Goal: Information Seeking & Learning: Learn about a topic

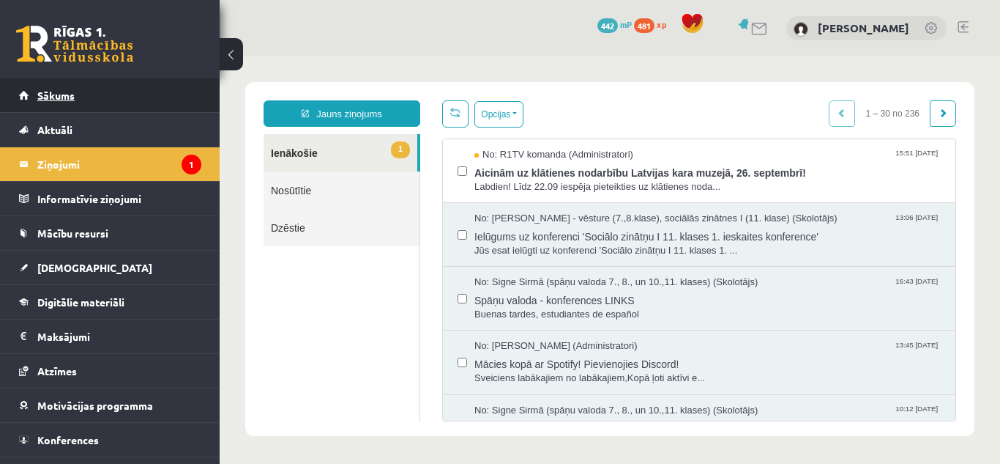
click at [124, 85] on link "Sākums" at bounding box center [110, 95] width 182 height 34
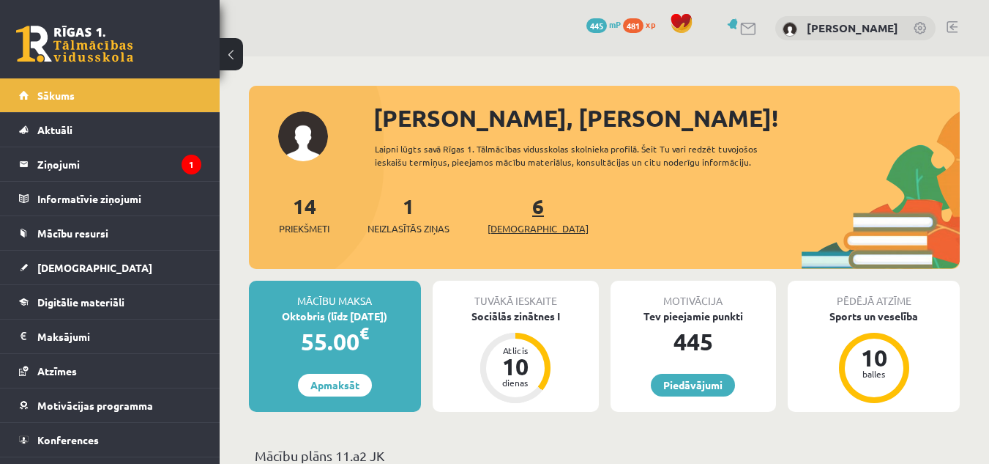
click at [527, 226] on span "[DEMOGRAPHIC_DATA]" at bounding box center [538, 228] width 101 height 15
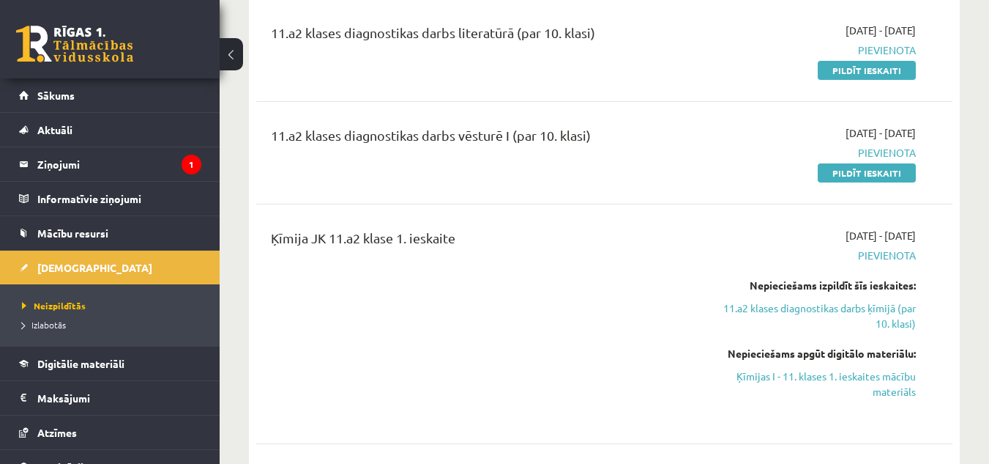
scroll to position [494, 0]
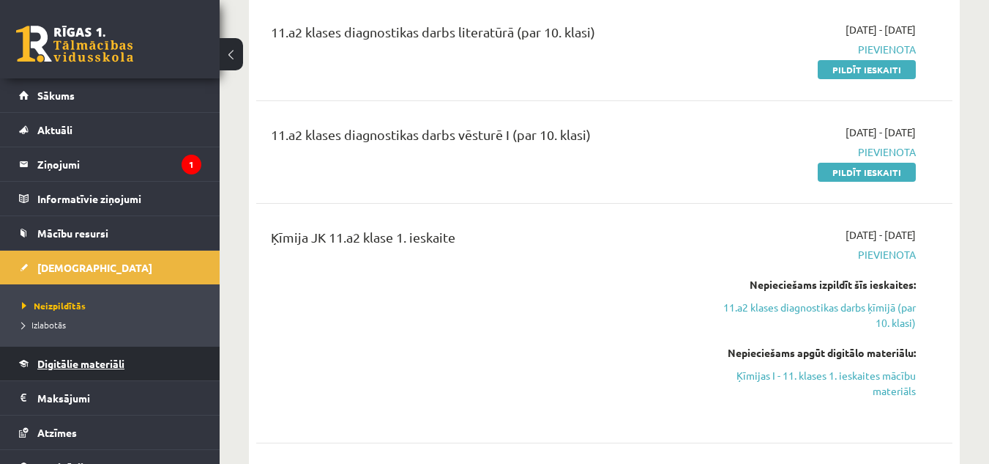
click at [77, 360] on span "Digitālie materiāli" at bounding box center [80, 363] width 87 height 13
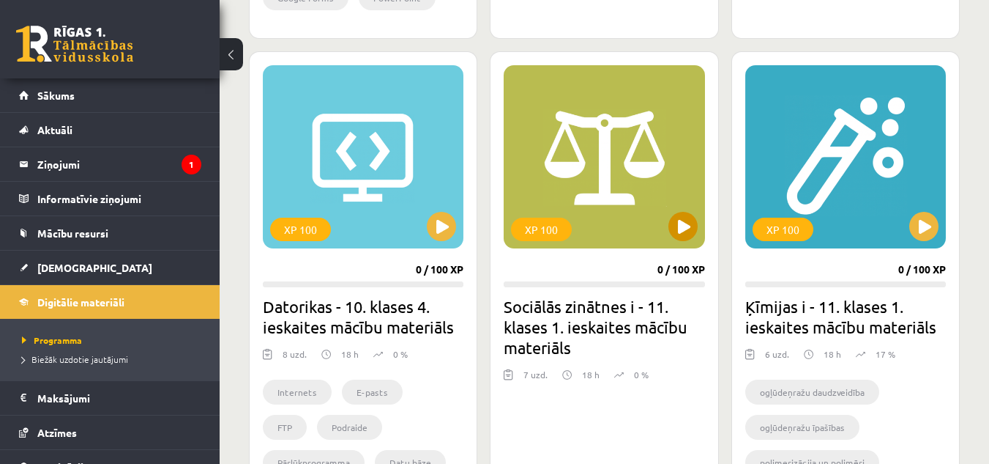
scroll to position [1353, 0]
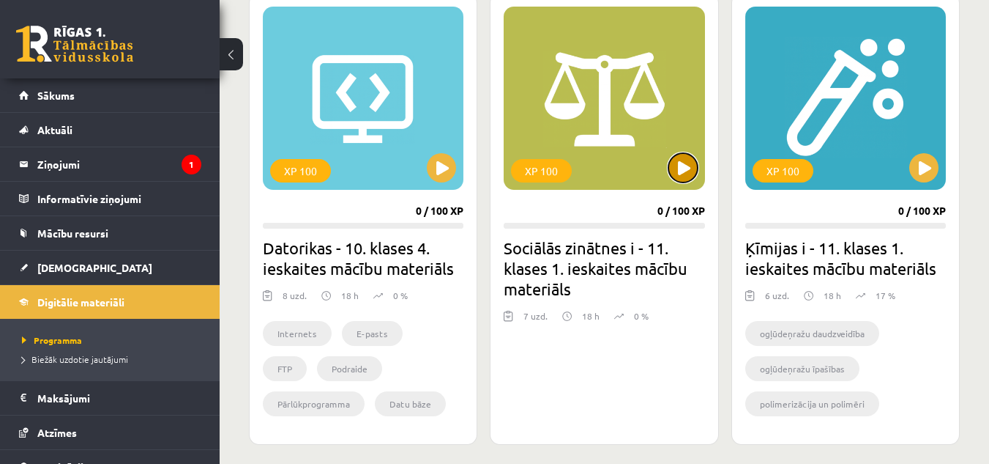
click at [682, 165] on button at bounding box center [683, 167] width 29 height 29
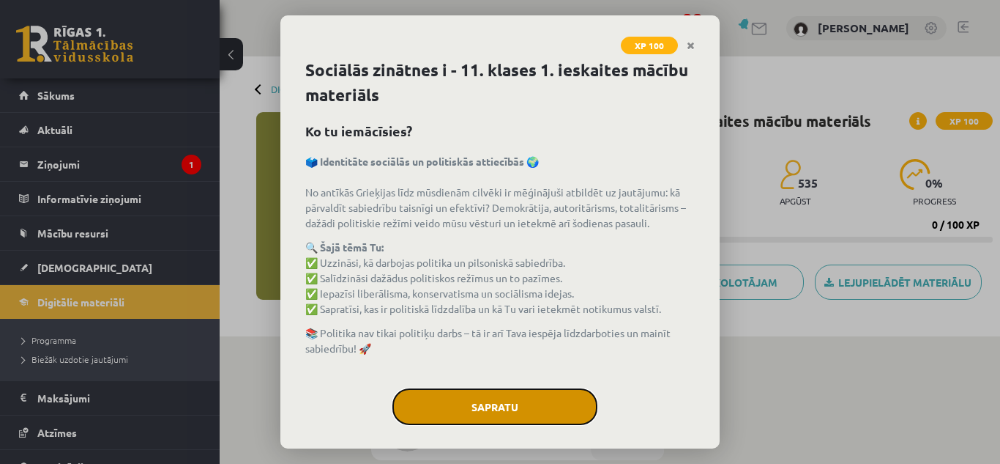
click at [538, 403] on button "Sapratu" at bounding box center [495, 406] width 205 height 37
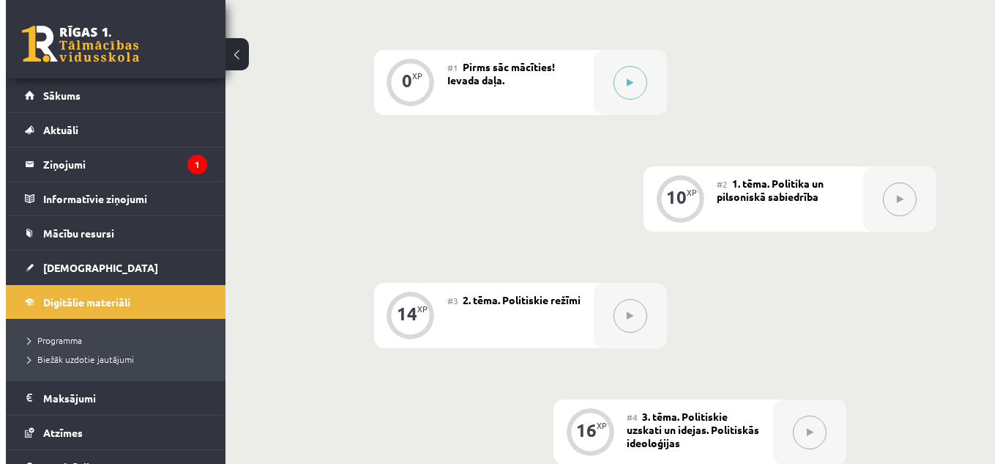
scroll to position [354, 0]
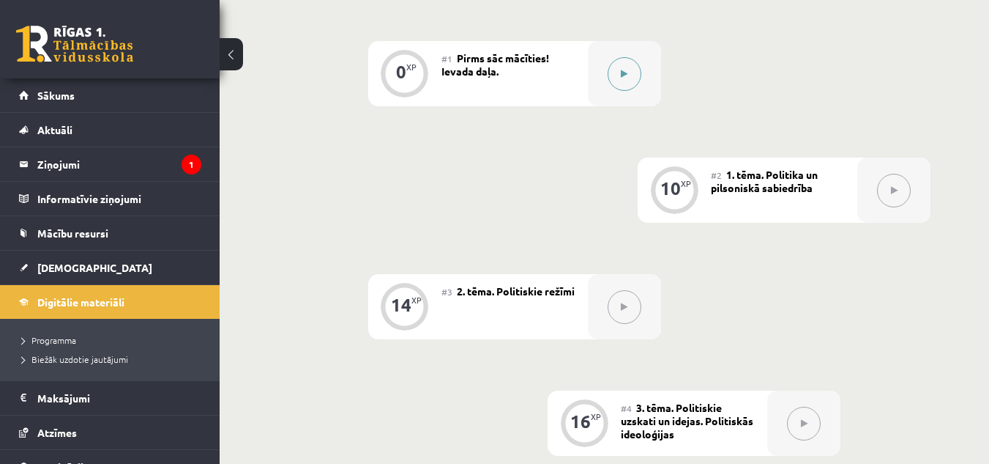
click at [636, 71] on button at bounding box center [625, 74] width 34 height 34
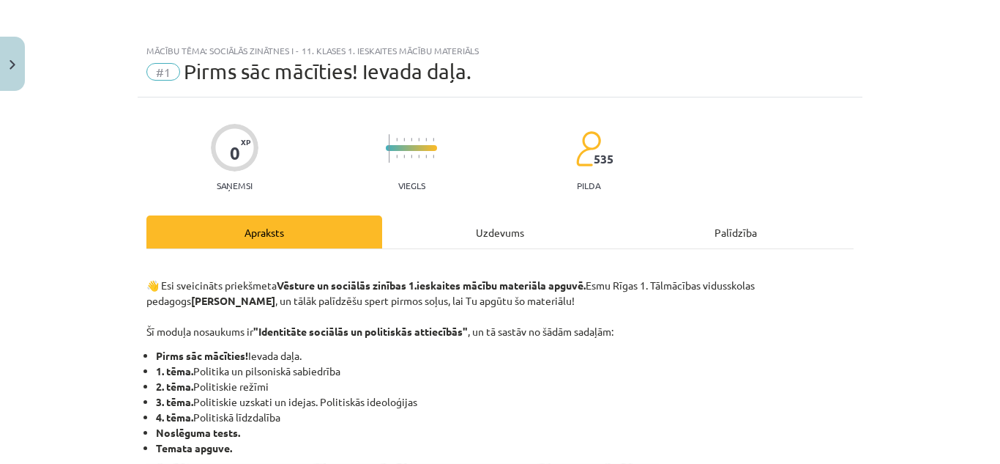
click at [465, 232] on div "Uzdevums" at bounding box center [500, 231] width 236 height 33
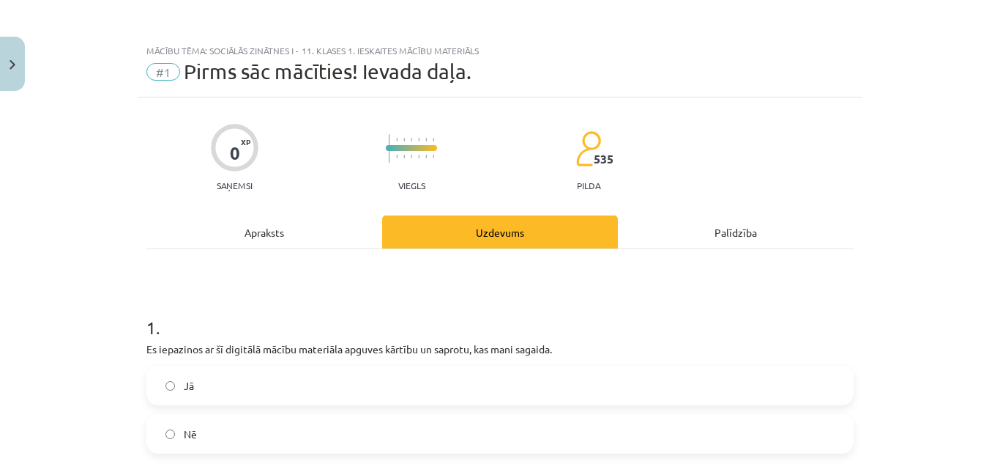
scroll to position [37, 0]
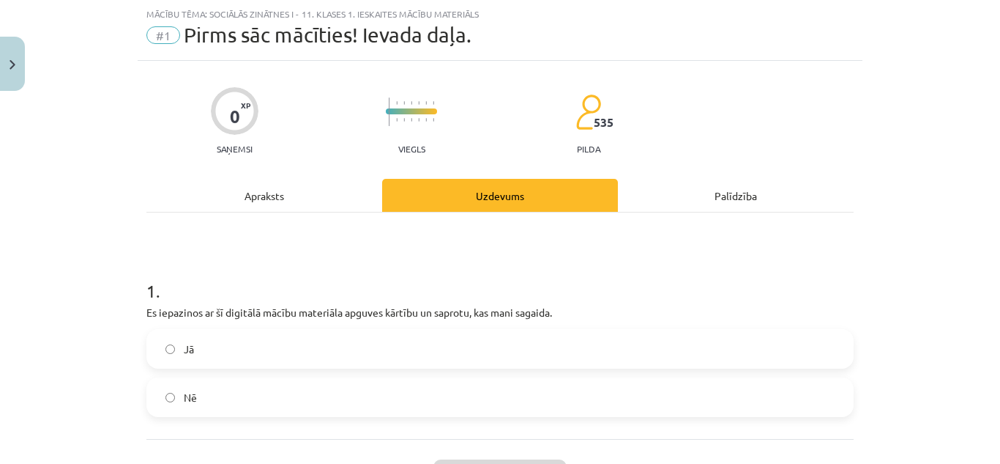
click at [409, 335] on label "Jā" at bounding box center [500, 348] width 705 height 37
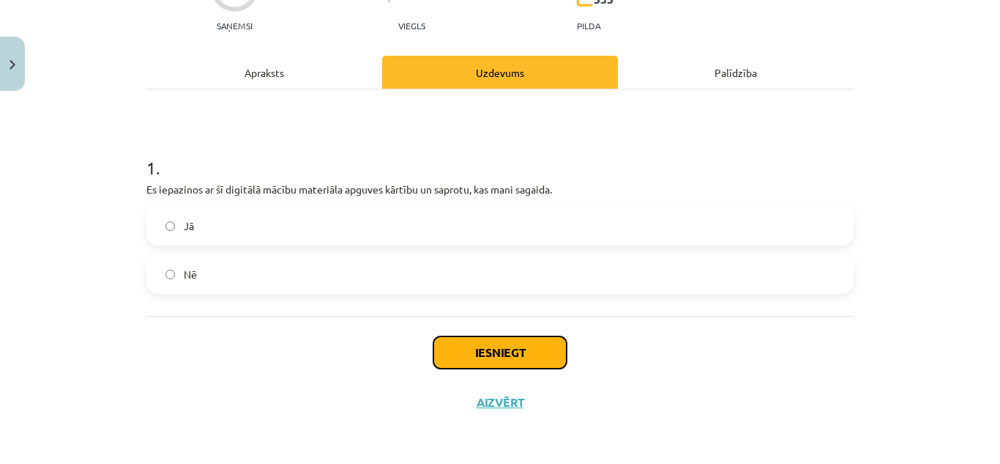
click at [462, 355] on button "Iesniegt" at bounding box center [500, 352] width 133 height 32
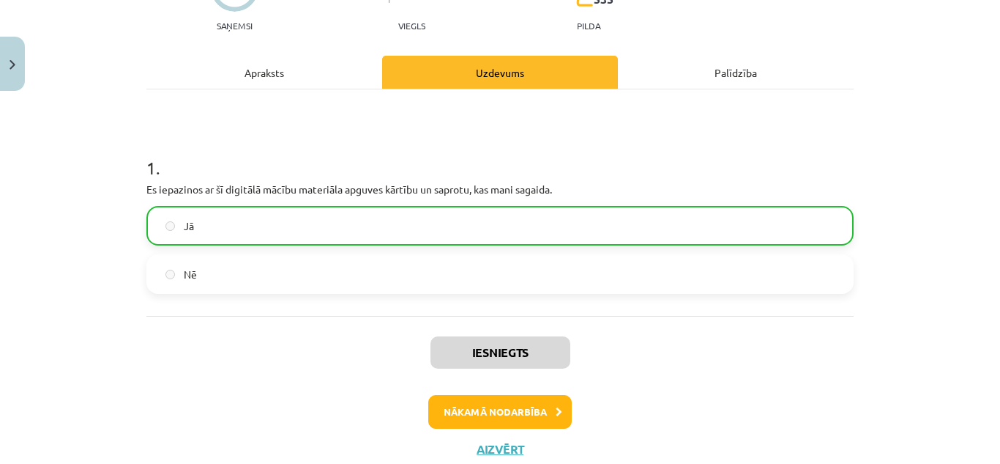
scroll to position [369, 0]
click at [465, 418] on button "Nākamā nodarbība" at bounding box center [500, 412] width 144 height 34
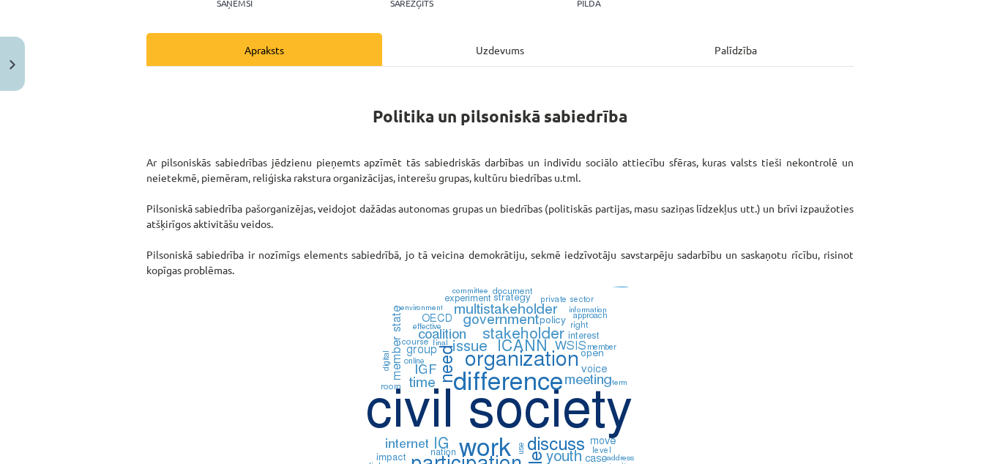
scroll to position [183, 0]
click at [499, 48] on div "Uzdevums" at bounding box center [500, 48] width 236 height 33
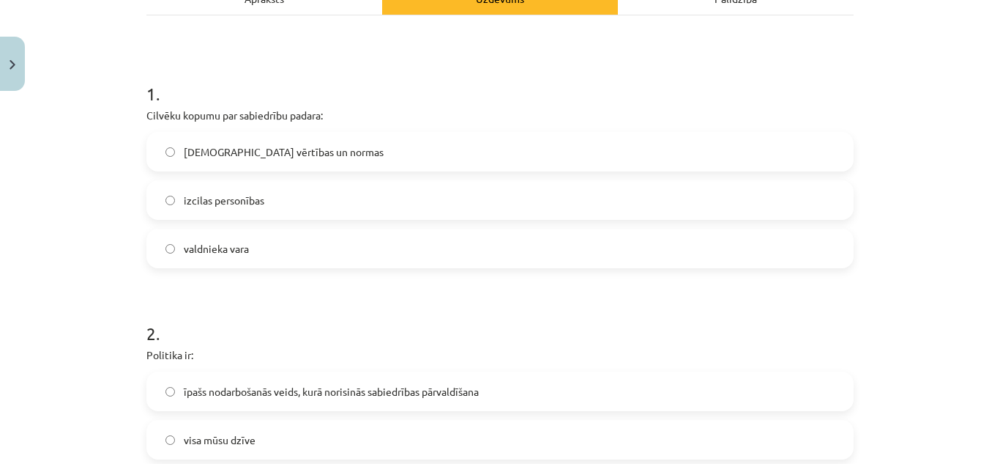
scroll to position [234, 0]
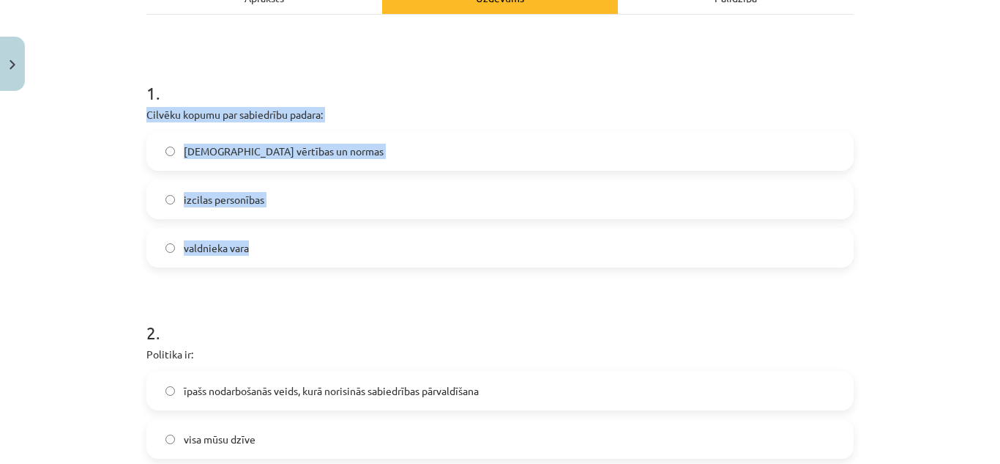
drag, startPoint x: 140, startPoint y: 116, endPoint x: 261, endPoint y: 231, distance: 166.8
copy div "Cilvēku kopumu par sabiedrību padara: kopīgās vērtības un normas izcilas person…"
click at [390, 147] on label "[DEMOGRAPHIC_DATA] vērtības un normas" at bounding box center [500, 151] width 705 height 37
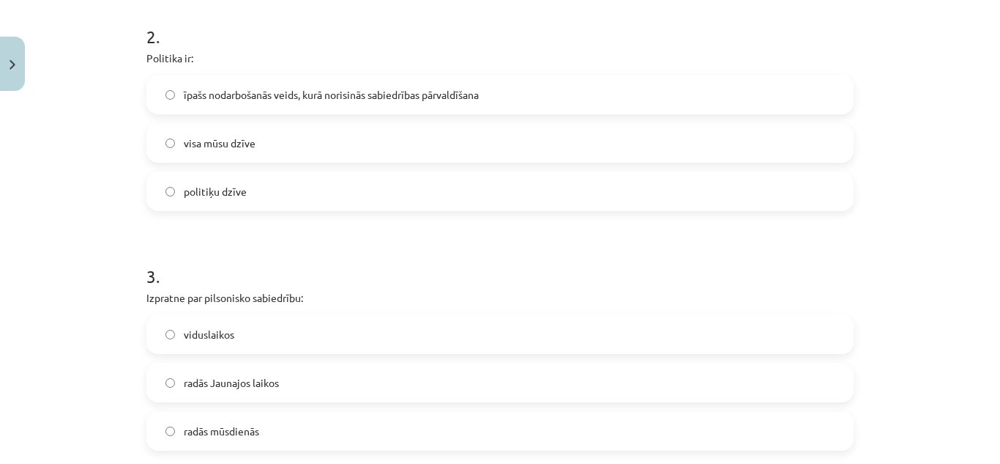
scroll to position [534, 0]
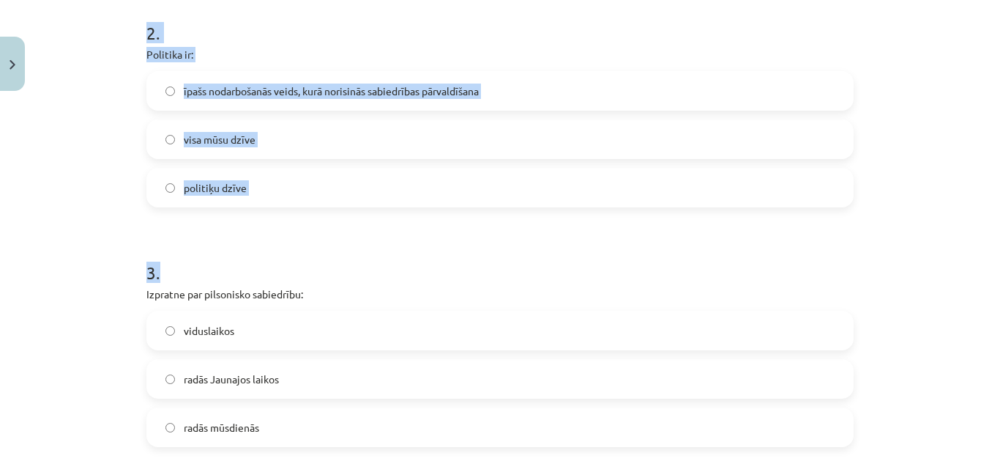
drag, startPoint x: 131, startPoint y: 39, endPoint x: 305, endPoint y: 208, distance: 242.4
click at [305, 208] on div "Mācību tēma: Sociālās zinātnes i - 11. klases 1. ieskaites mācību materiāls #2 …" at bounding box center [500, 232] width 1000 height 464
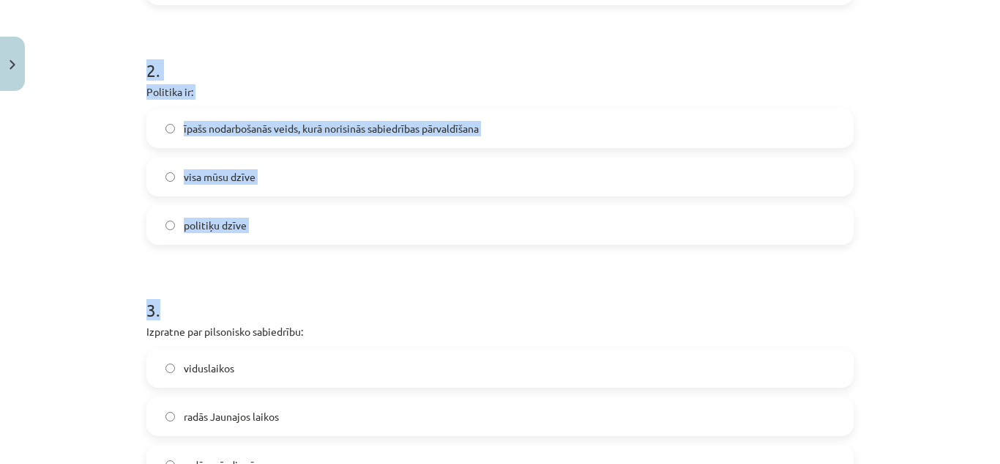
scroll to position [505, 0]
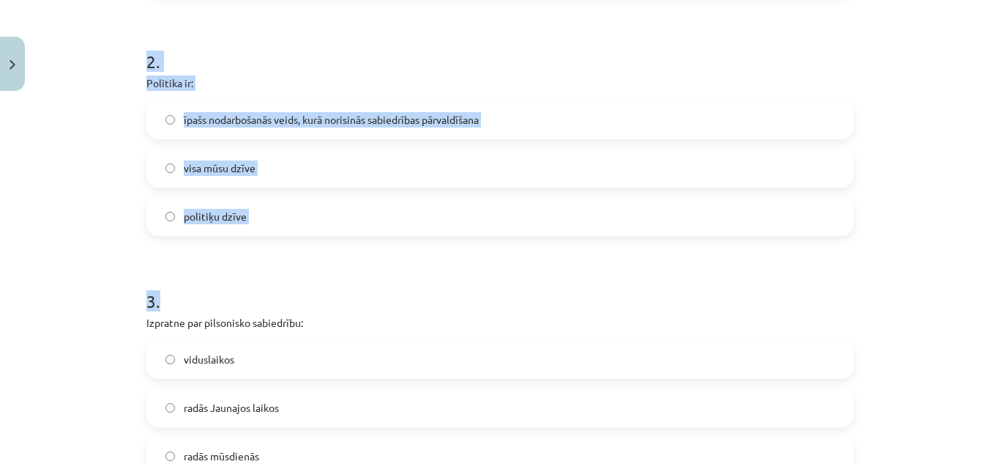
copy form "2 . Politika ir: īpašs nodarbošanās veids, kurā norisinās sabiedrības pārvaldīš…"
click at [325, 113] on span "īpašs nodarbošanās veids, kurā norisinās sabiedrības pārvaldīšana" at bounding box center [331, 119] width 295 height 15
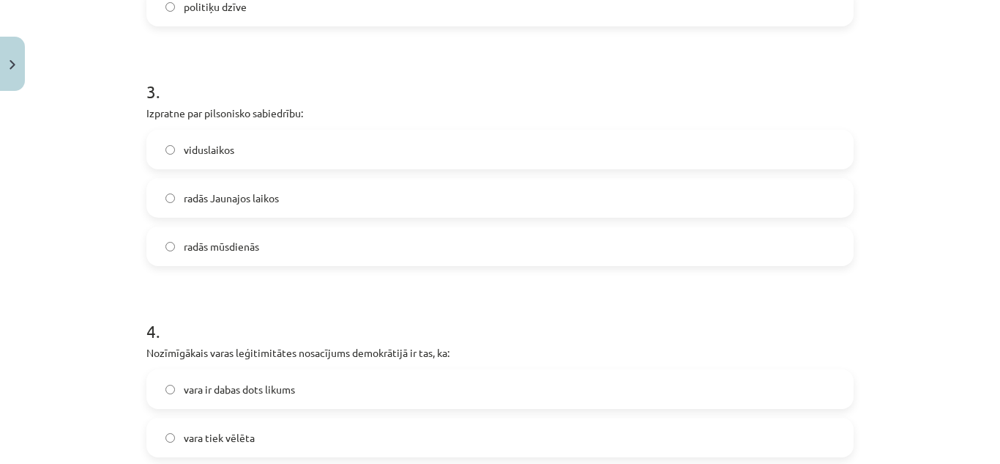
scroll to position [722, 0]
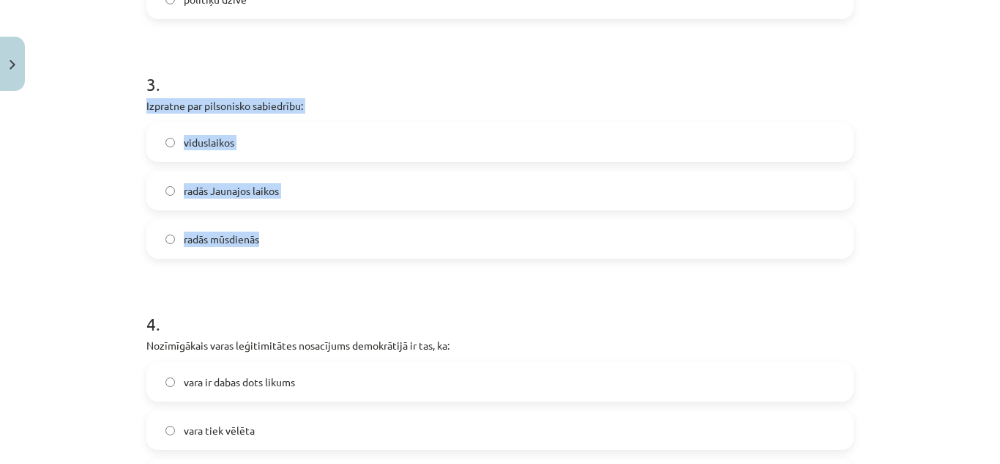
drag, startPoint x: 138, startPoint y: 101, endPoint x: 332, endPoint y: 257, distance: 249.0
click at [332, 257] on div "10 XP Saņemsi Sarežģīts 535 pilda Apraksts Uzdevums Palīdzība 1 . Cilvēku kopum…" at bounding box center [500, 123] width 725 height 1496
copy div "Izpratne par pilsonisko sabiedrību: viduslaikos radās Jaunajos laikos radās mūs…"
click at [290, 185] on label "radās Jaunajos laikos" at bounding box center [500, 190] width 705 height 37
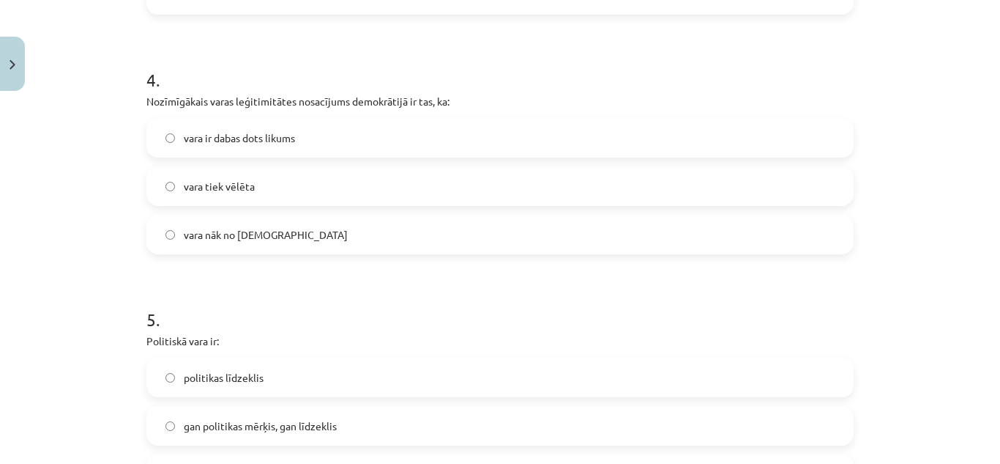
scroll to position [966, 0]
click at [146, 106] on p "Nozīmīgākais varas leģitimitātes nosacījums demokrātijā ir tas, ka:" at bounding box center [499, 101] width 707 height 15
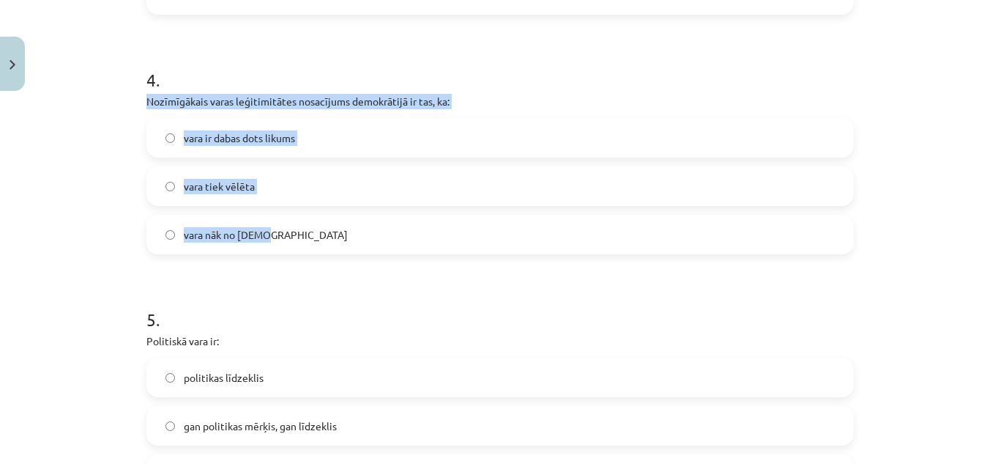
drag, startPoint x: 143, startPoint y: 100, endPoint x: 307, endPoint y: 251, distance: 223.4
click at [307, 251] on div "4 . Nozīmīgākais varas leģitimitātes nosacījums demokrātijā ir tas, ka: vara ir…" at bounding box center [499, 149] width 707 height 210
copy div "Nozīmīgākais varas leģitimitātes nosacījums demokrātijā ir tas, ka: vara ir dab…"
click at [339, 183] on label "vara tiek vēlēta" at bounding box center [500, 186] width 705 height 37
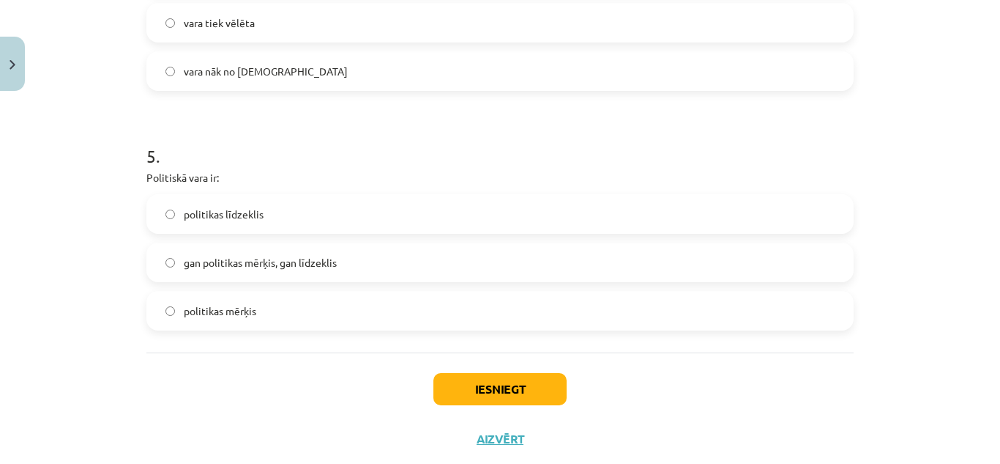
scroll to position [1166, 0]
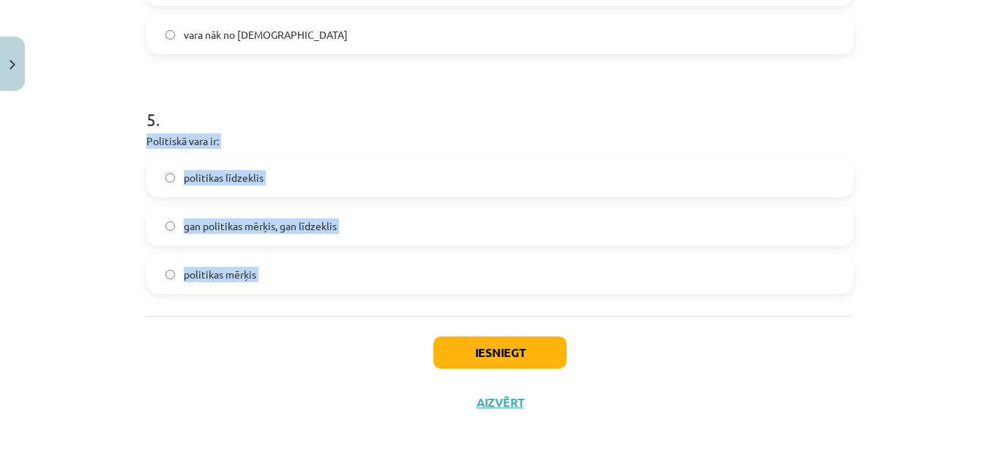
drag, startPoint x: 138, startPoint y: 145, endPoint x: 297, endPoint y: 325, distance: 240.2
copy div "Politiskā vara ir: politikas līdzeklis gan politikas mērķis, gan līdzeklis poli…"
click at [324, 220] on span "gan politikas mērķis, gan līdzeklis" at bounding box center [260, 225] width 153 height 15
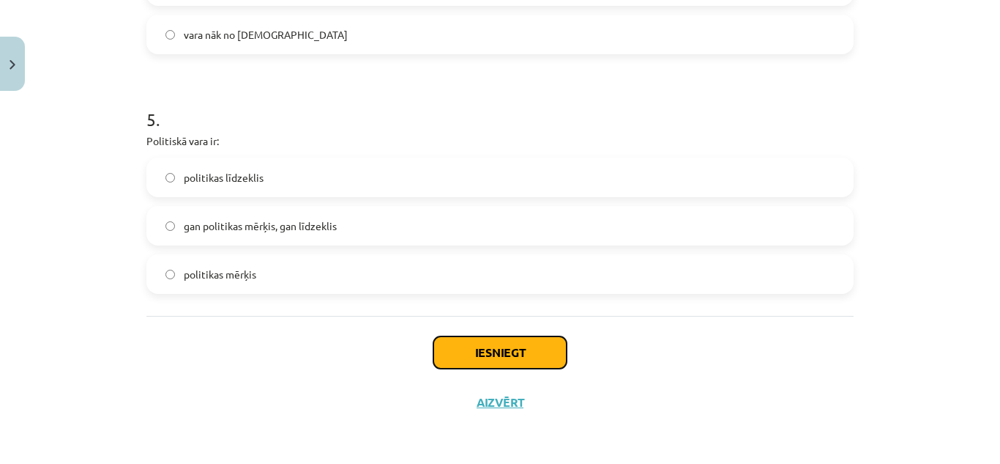
click at [441, 345] on button "Iesniegt" at bounding box center [500, 352] width 133 height 32
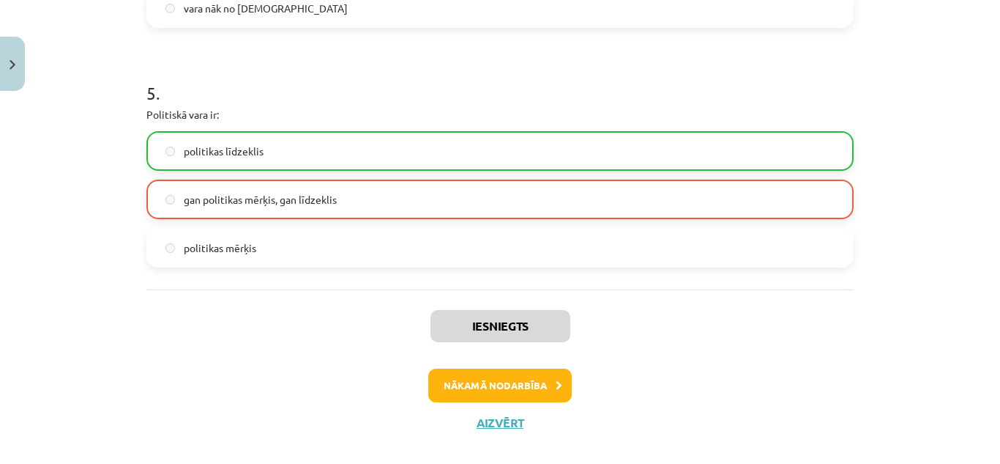
scroll to position [1213, 0]
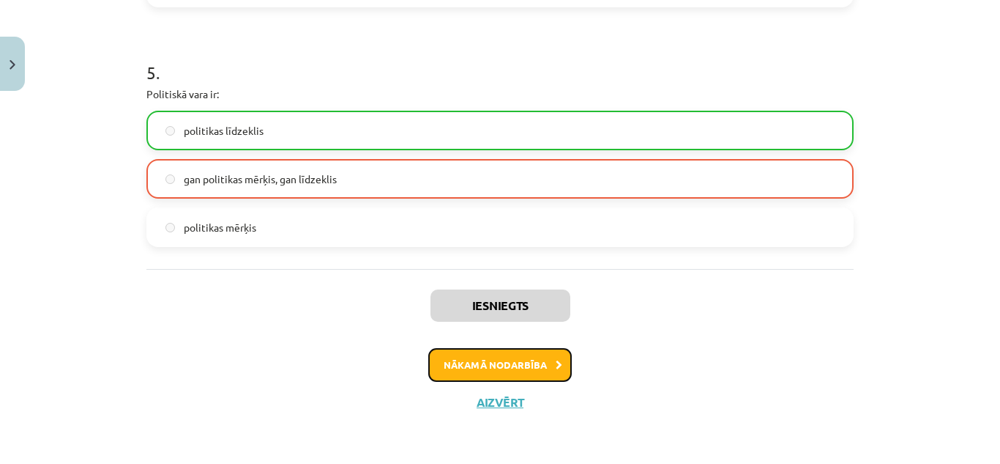
click at [455, 357] on button "Nākamā nodarbība" at bounding box center [500, 365] width 144 height 34
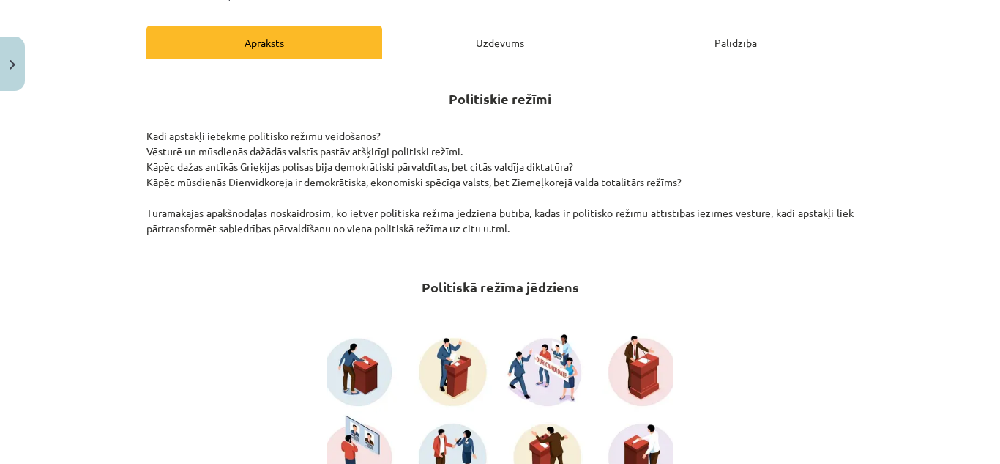
scroll to position [37, 0]
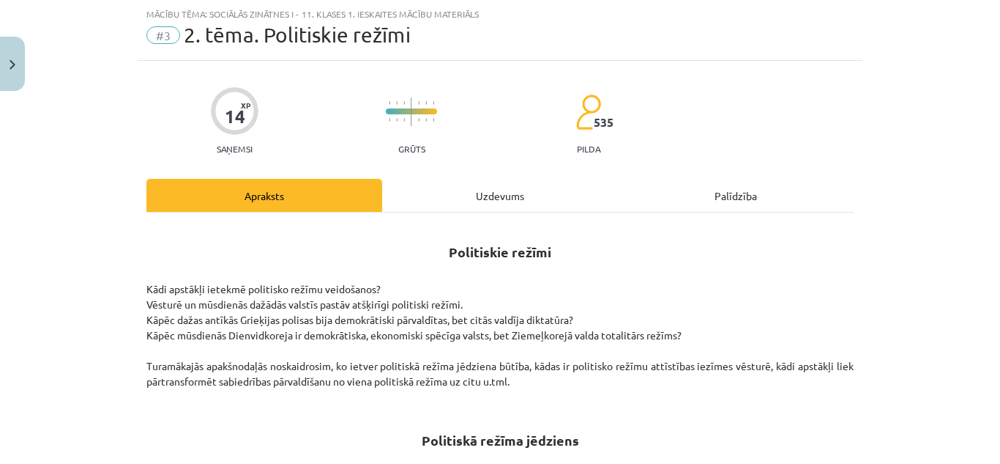
click at [475, 201] on div "Uzdevums" at bounding box center [500, 195] width 236 height 33
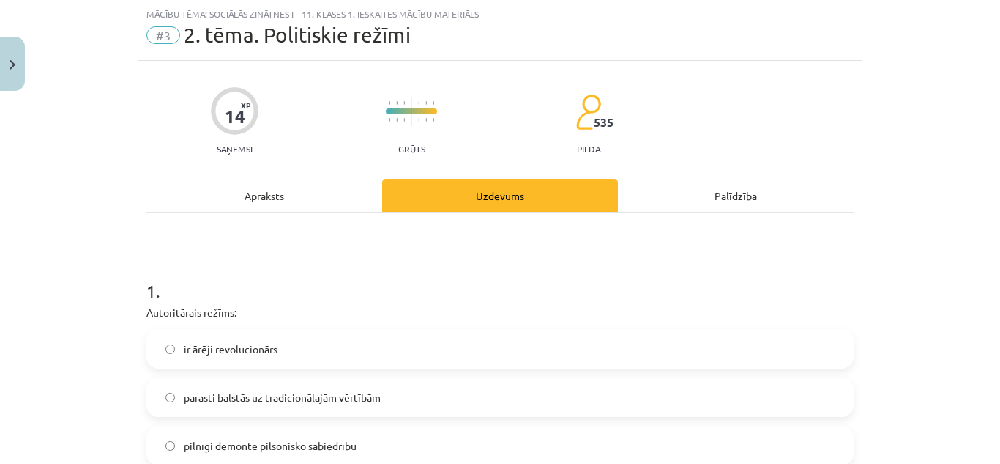
click at [498, 193] on div "Uzdevums" at bounding box center [500, 195] width 236 height 33
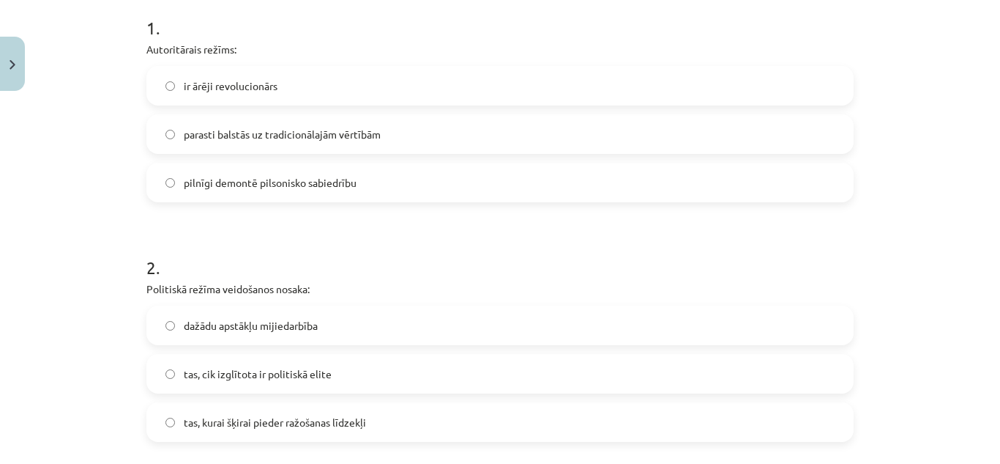
scroll to position [300, 0]
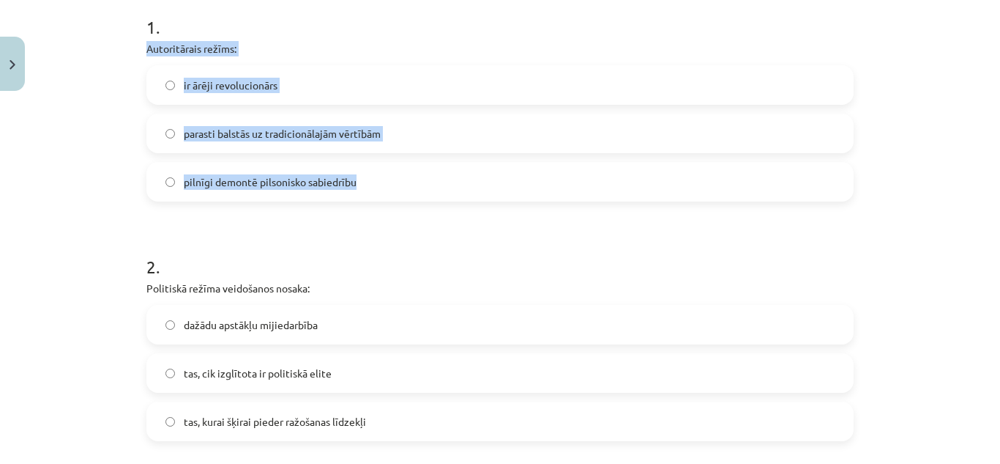
drag, startPoint x: 129, startPoint y: 44, endPoint x: 418, endPoint y: 199, distance: 328.3
click at [418, 199] on div "Mācību tēma: Sociālās zinātnes i - 11. klases 1. ieskaites mācību materiāls #3 …" at bounding box center [500, 232] width 1000 height 464
copy div "Autoritārais režīms: ir ārēji revolucionārs parasti balstās uz tradicionālajām …"
click at [393, 128] on label "parasti balstās uz tradicionālajām vērtībām" at bounding box center [500, 133] width 705 height 37
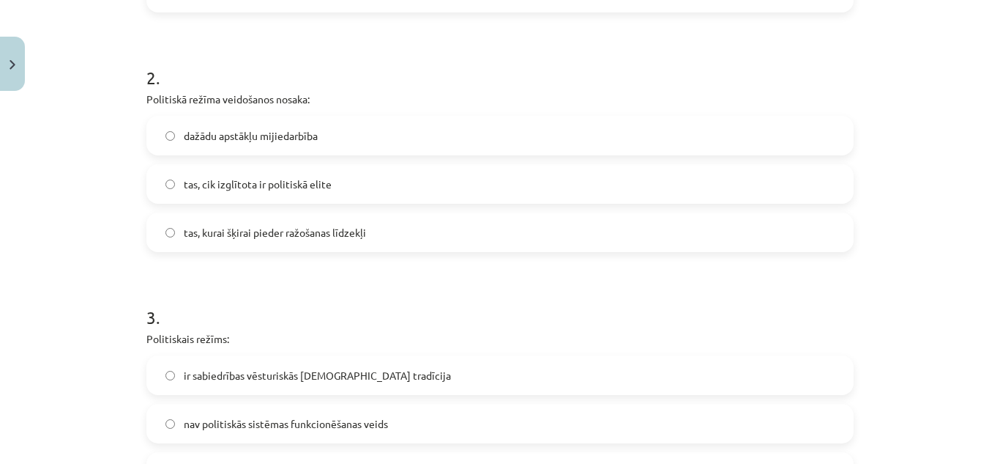
scroll to position [505, 0]
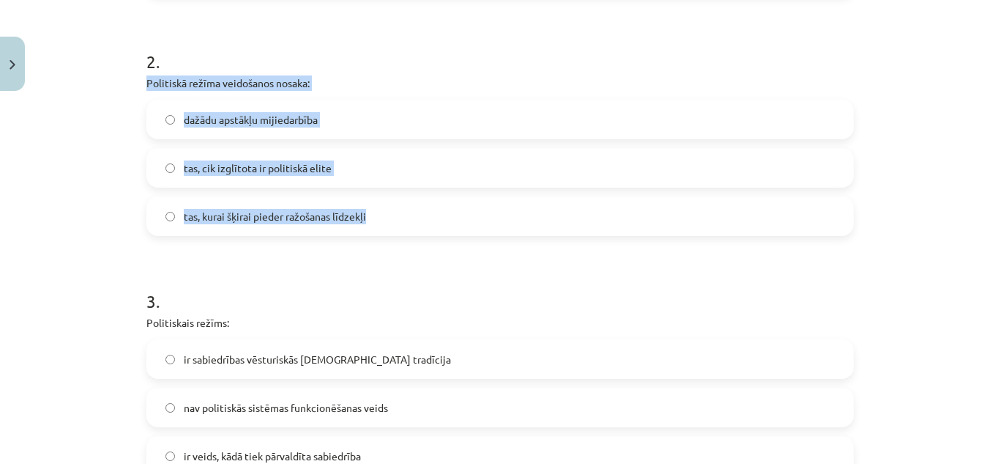
drag, startPoint x: 138, startPoint y: 74, endPoint x: 419, endPoint y: 229, distance: 320.9
copy div "Politiskā režīma veidošanos nosaka: dažādu apstākļu mijiedarbība tas, cik izglī…"
click at [406, 114] on label "dažādu apstākļu mijiedarbība" at bounding box center [500, 119] width 705 height 37
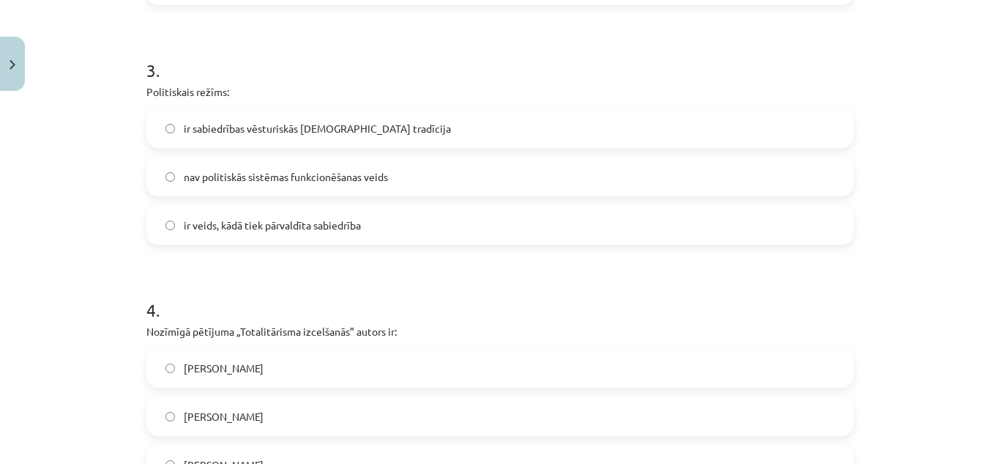
scroll to position [737, 0]
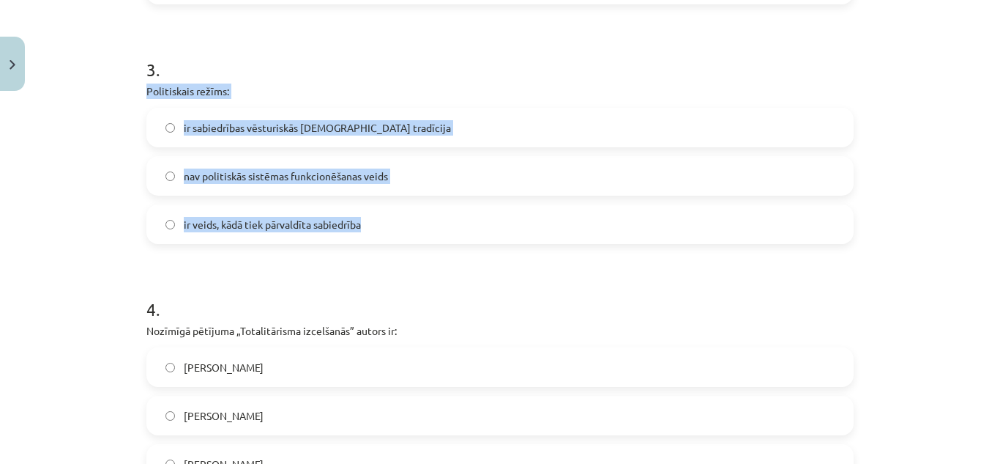
drag, startPoint x: 136, startPoint y: 81, endPoint x: 444, endPoint y: 226, distance: 339.8
click at [444, 226] on div "14 XP Saņemsi Grūts 535 pilda Apraksts Uzdevums Palīdzība 1 . Autoritārais režī…" at bounding box center [500, 270] width 725 height 1818
copy div "Politiskais režīms: ir sabiedrības vēsturiskās kopdzīves tradīcija nav politisk…"
click at [330, 212] on label "ir veids, kādā tiek pārvaldīta sabiedrība" at bounding box center [500, 224] width 705 height 37
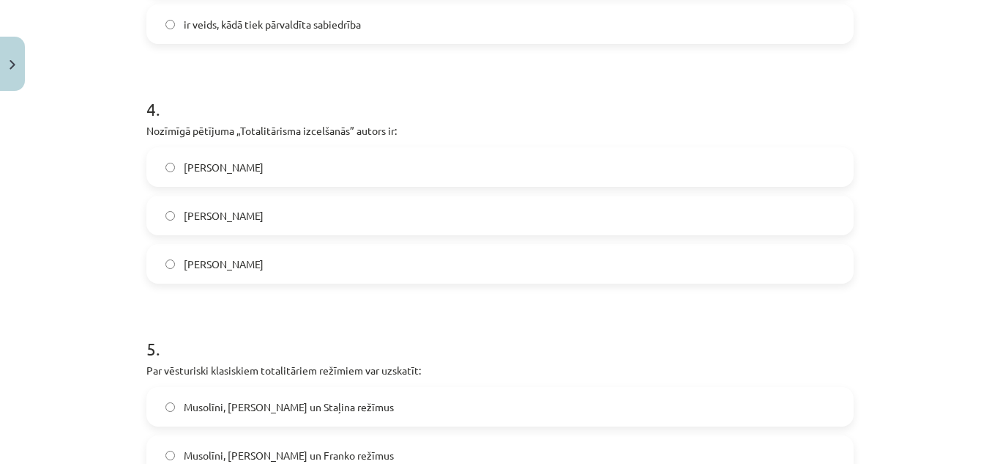
scroll to position [984, 0]
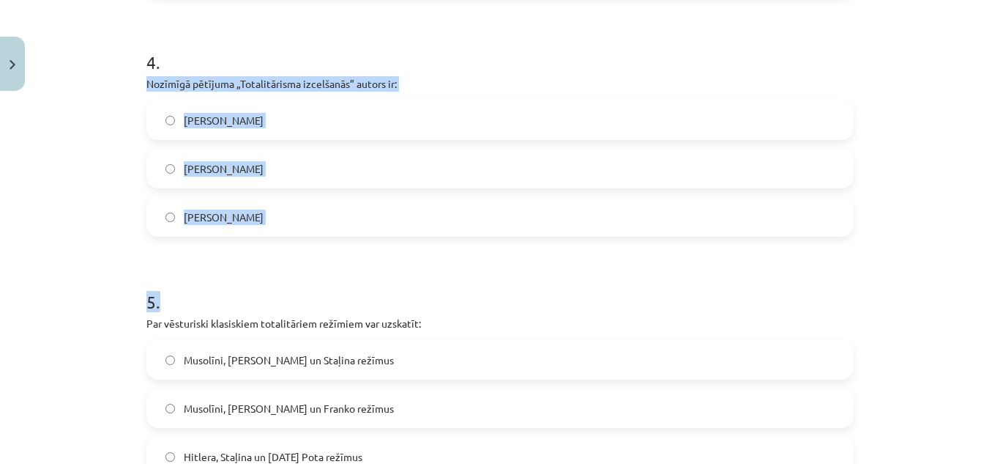
drag, startPoint x: 131, startPoint y: 81, endPoint x: 330, endPoint y: 237, distance: 252.9
click at [330, 237] on div "Mācību tēma: Sociālās zinātnes i - 11. klases 1. ieskaites mācību materiāls #3 …" at bounding box center [500, 232] width 1000 height 464
copy form "Nozīmīgā pētījuma „Totalitārisma izcelšanās” autors ir: [PERSON_NAME] Ārendte […"
click at [317, 163] on label "[PERSON_NAME]" at bounding box center [500, 168] width 705 height 37
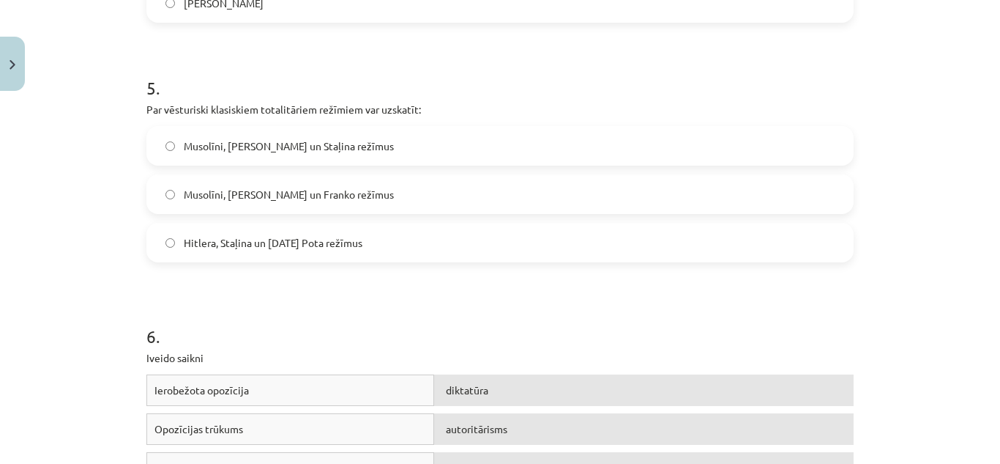
scroll to position [1198, 0]
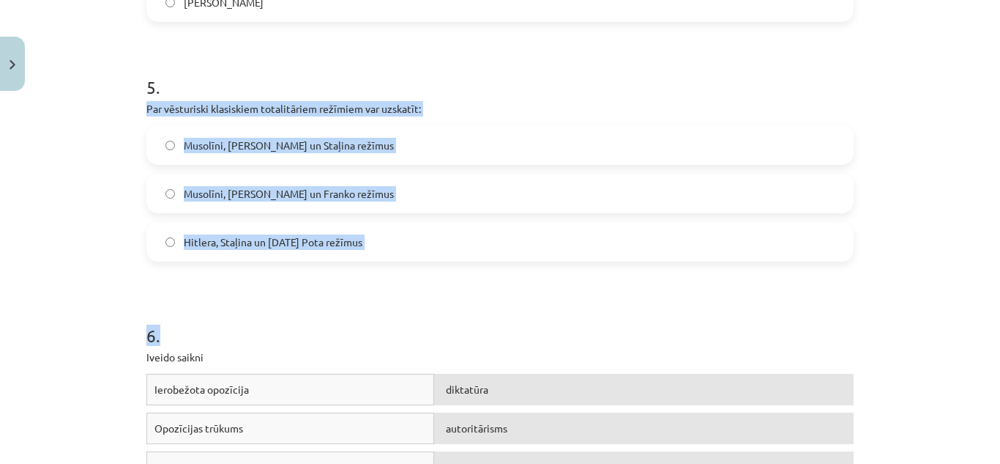
drag, startPoint x: 133, startPoint y: 106, endPoint x: 369, endPoint y: 270, distance: 287.9
copy form "Par vēsturiski klasiskiem totalitāriem režīmiem var uzskatīt: [PERSON_NAME], [P…"
click at [363, 138] on label "Musolīni, [PERSON_NAME] un Staļina režīmus" at bounding box center [500, 145] width 705 height 37
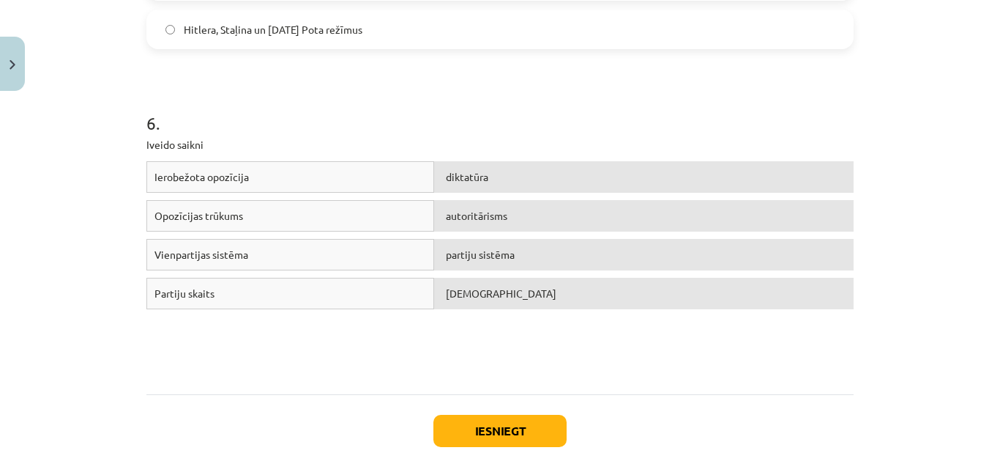
scroll to position [1412, 0]
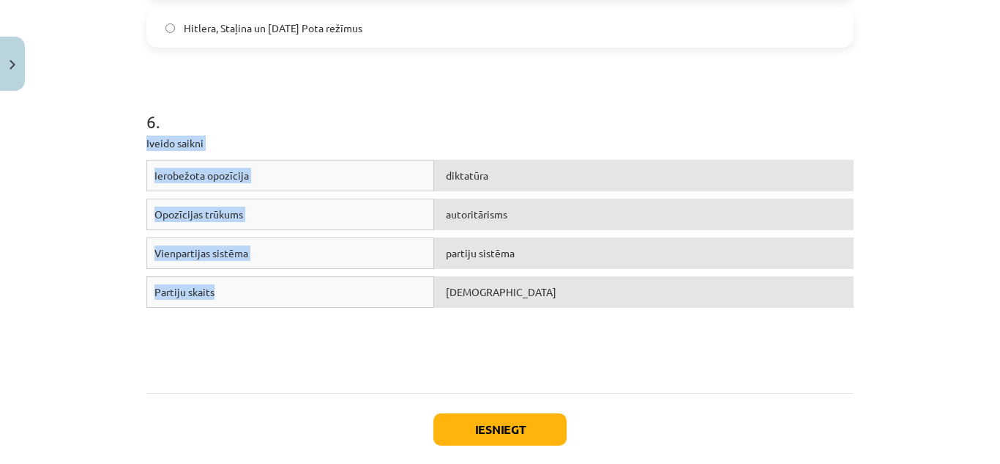
drag, startPoint x: 139, startPoint y: 138, endPoint x: 419, endPoint y: 344, distance: 347.7
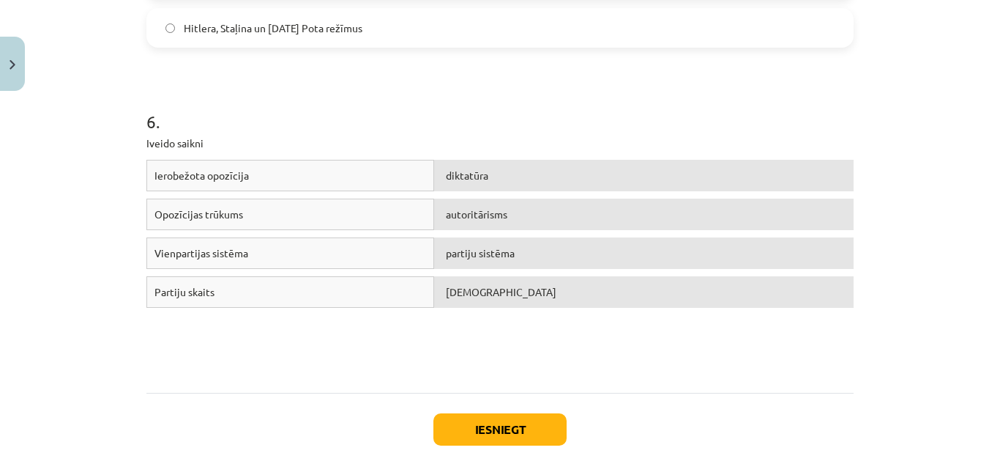
click at [289, 128] on h1 "6 ." at bounding box center [499, 108] width 707 height 45
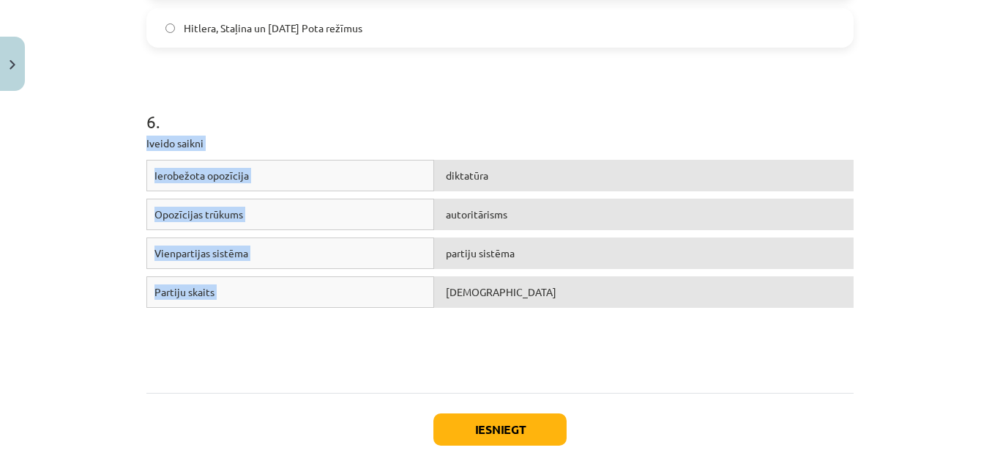
drag, startPoint x: 138, startPoint y: 136, endPoint x: 729, endPoint y: 355, distance: 631.0
click at [453, 415] on button "Iesniegt" at bounding box center [500, 429] width 133 height 32
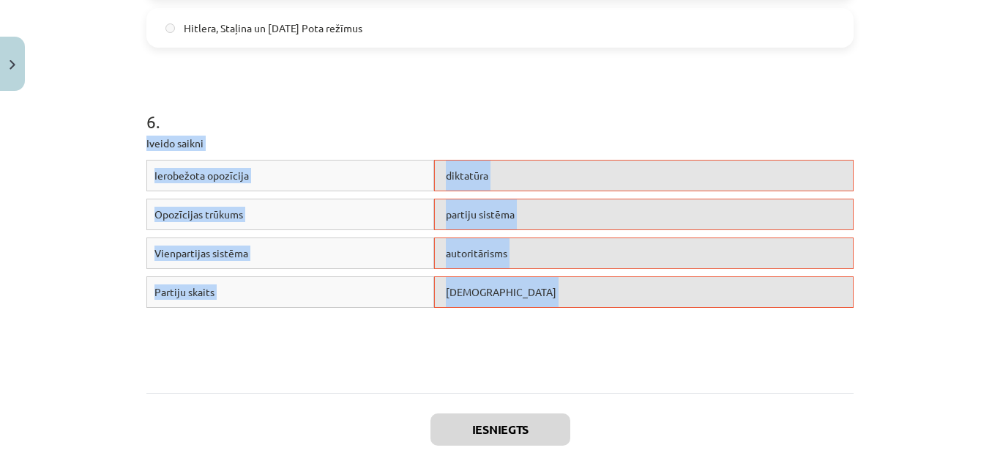
click at [393, 327] on div "Ierobežota opozīcija diktatūra Opozīcijas trūkums partiju sistēma Vienpartijas …" at bounding box center [499, 270] width 707 height 220
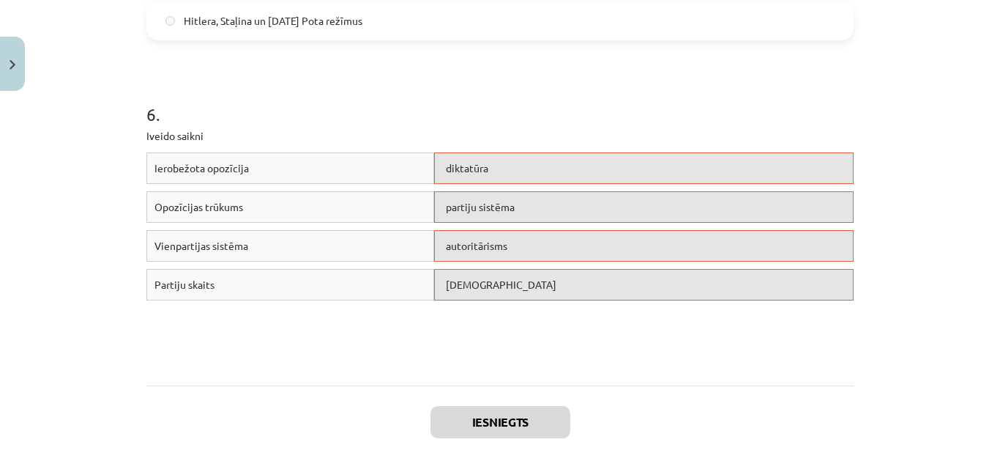
scroll to position [1536, 0]
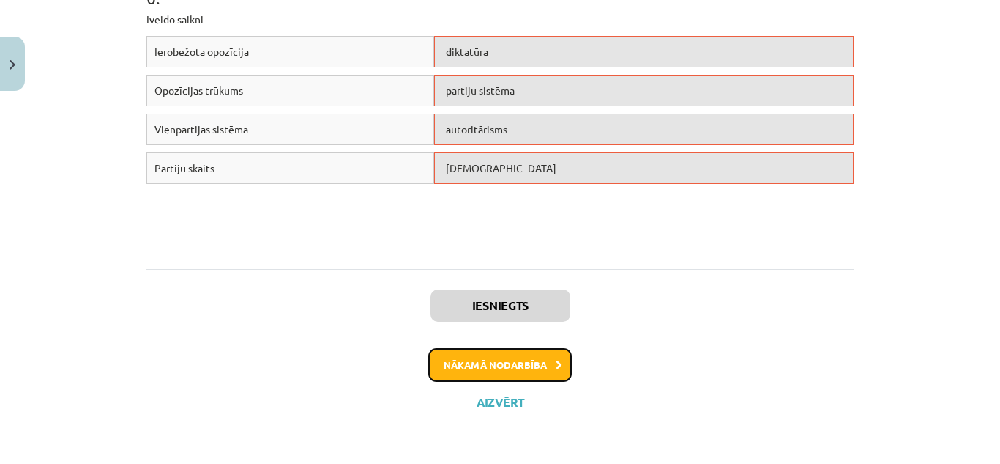
click at [450, 369] on button "Nākamā nodarbība" at bounding box center [500, 365] width 144 height 34
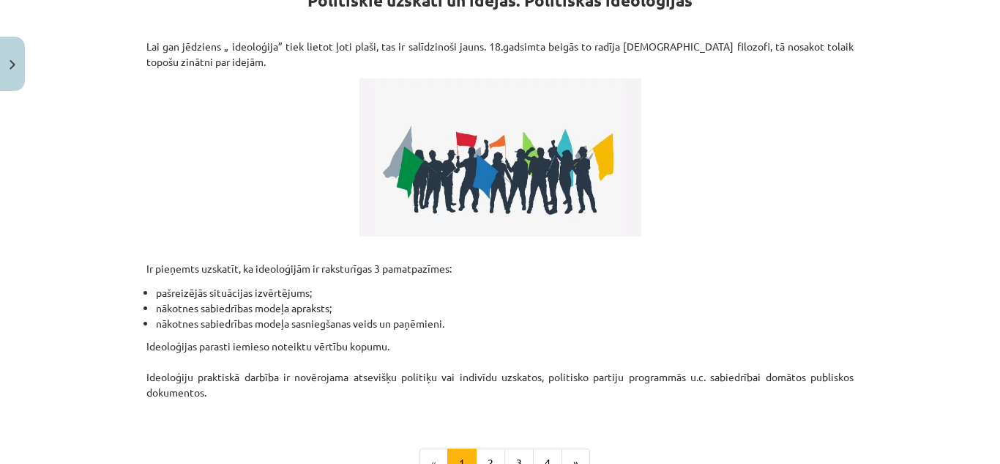
scroll to position [37, 0]
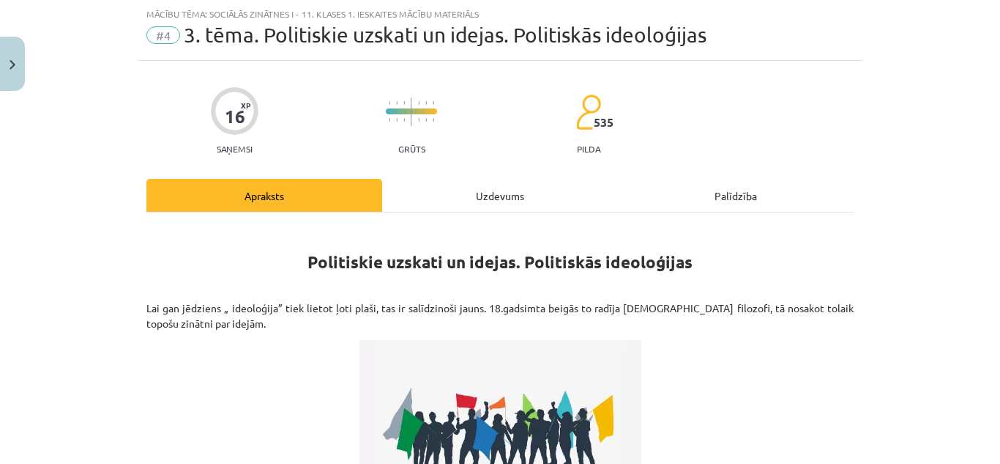
click at [492, 199] on div "Uzdevums" at bounding box center [500, 195] width 236 height 33
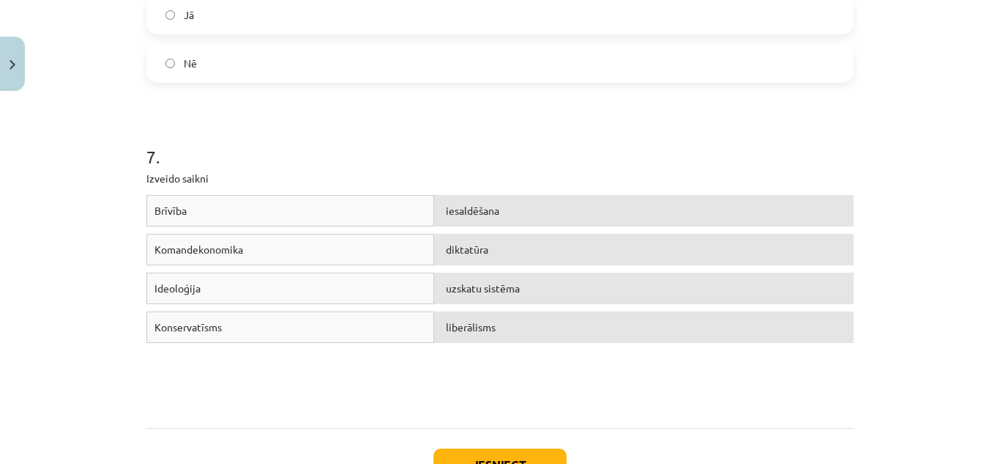
scroll to position [1589, 0]
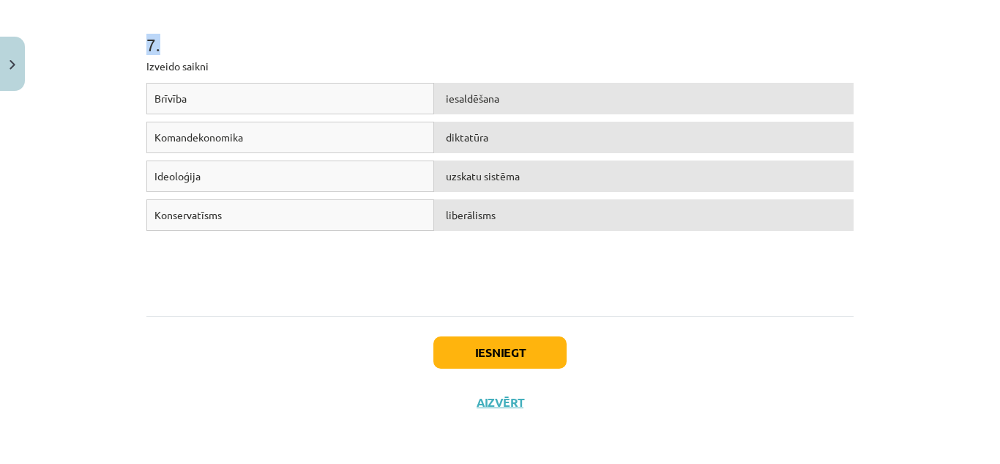
drag, startPoint x: 138, startPoint y: 72, endPoint x: 215, endPoint y: 42, distance: 82.6
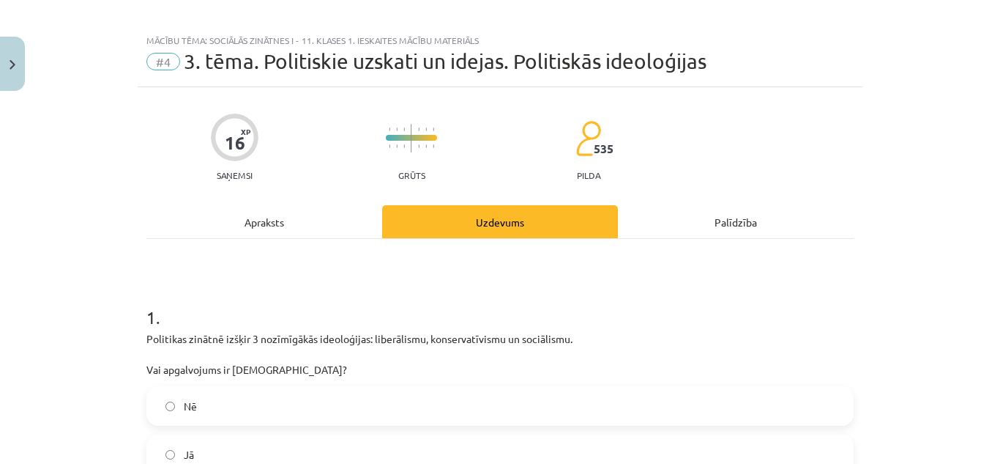
click at [298, 217] on div "Apraksts" at bounding box center [264, 221] width 236 height 33
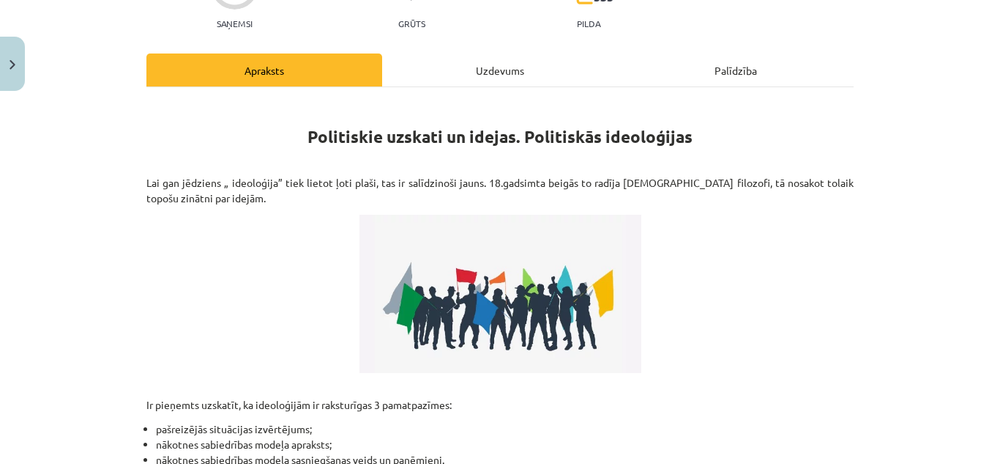
scroll to position [191, 0]
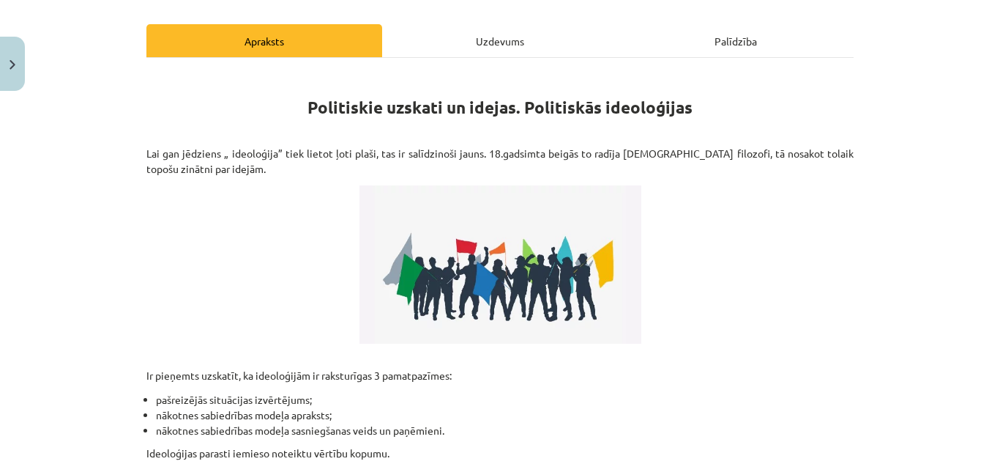
click at [483, 39] on div "Uzdevums" at bounding box center [500, 40] width 236 height 33
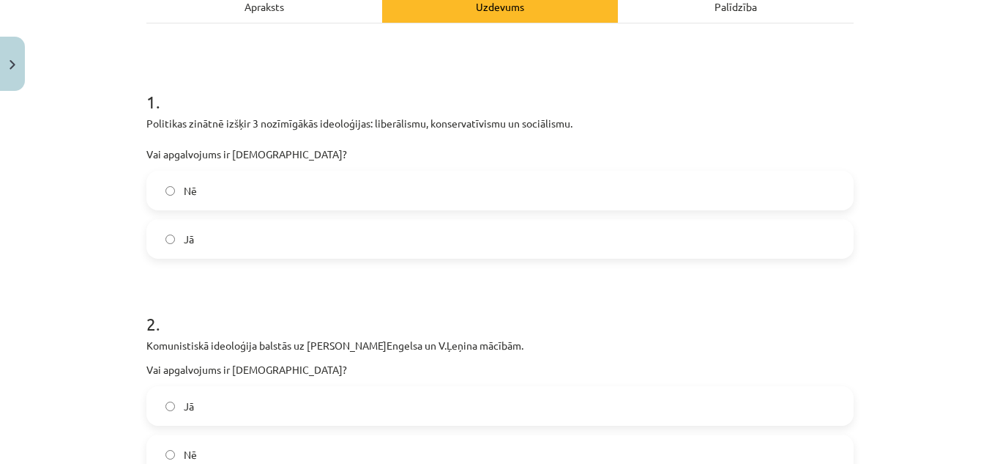
scroll to position [226, 0]
click at [298, 245] on label "Jā" at bounding box center [500, 238] width 705 height 37
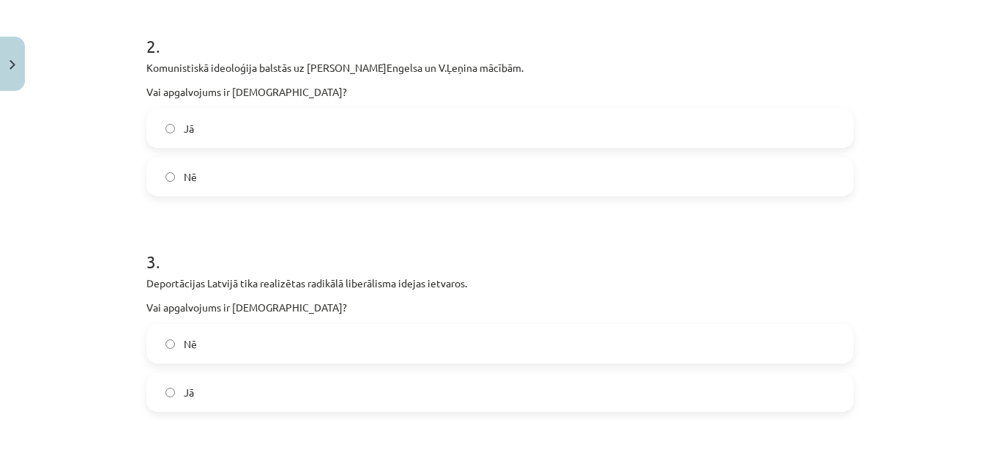
scroll to position [506, 0]
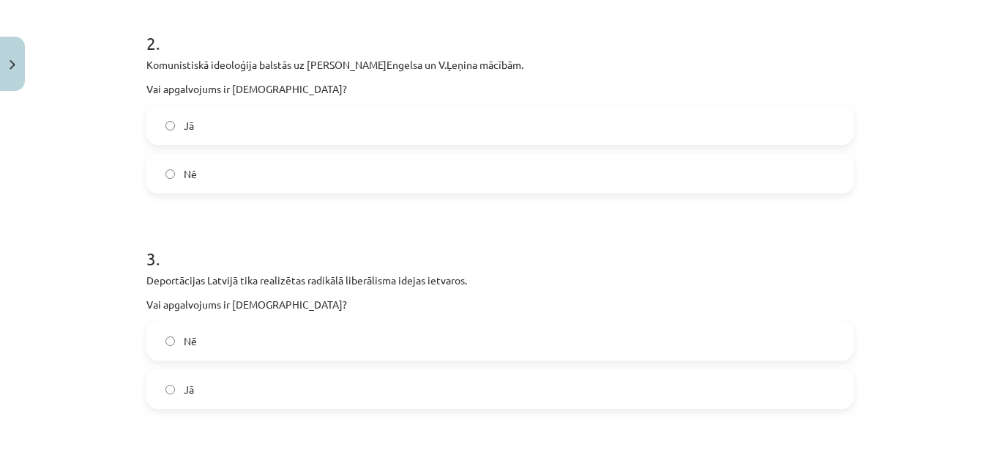
click at [326, 127] on label "Jā" at bounding box center [500, 125] width 705 height 37
click at [248, 337] on label "Nē" at bounding box center [500, 340] width 705 height 37
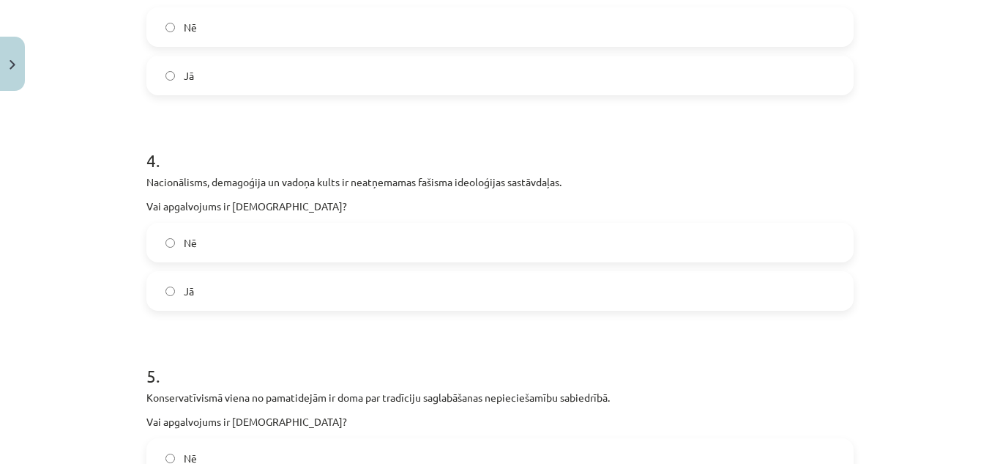
scroll to position [831, 0]
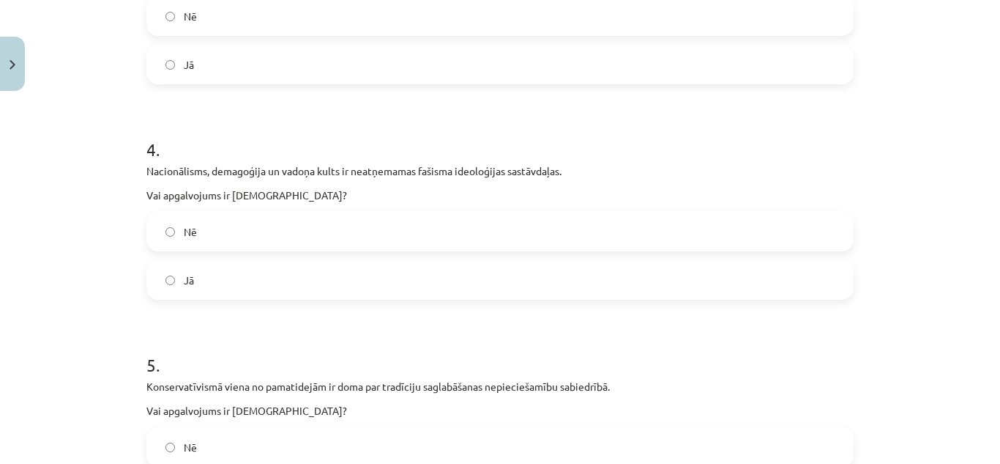
click at [229, 277] on label "Jā" at bounding box center [500, 279] width 705 height 37
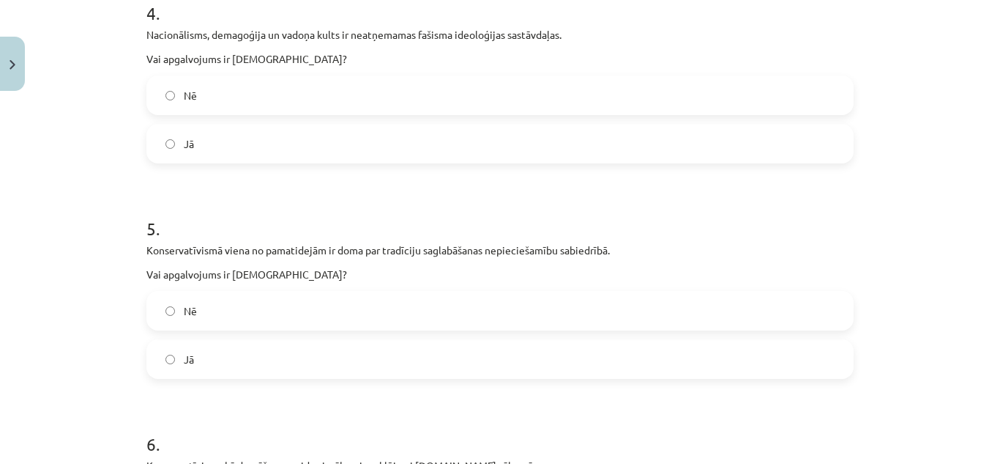
scroll to position [997, 0]
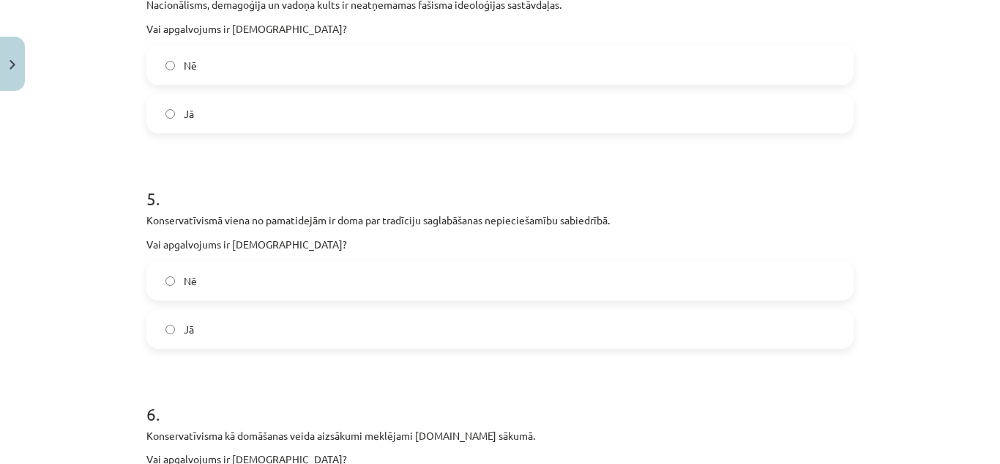
click at [223, 336] on label "Jā" at bounding box center [500, 329] width 705 height 37
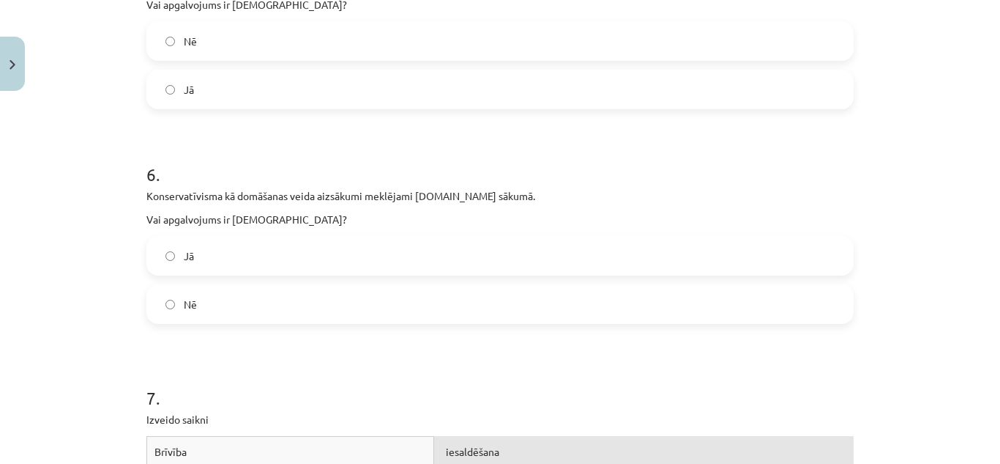
scroll to position [1241, 0]
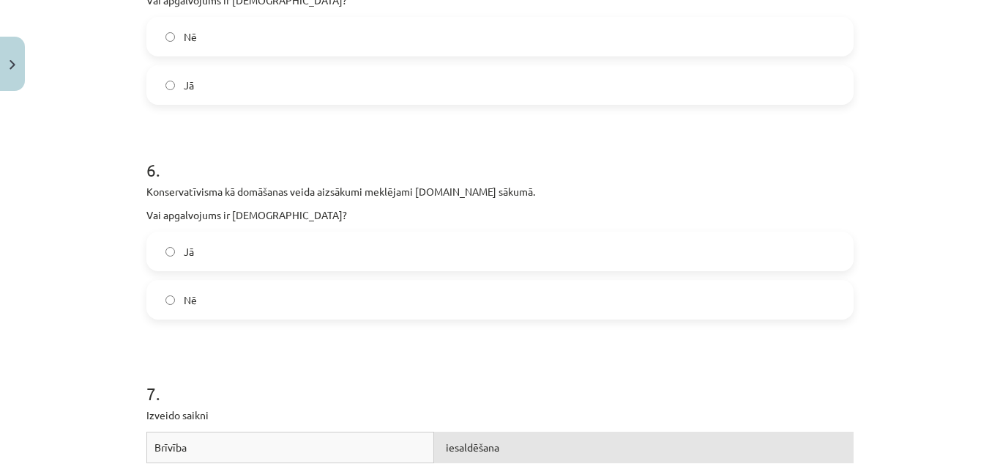
click at [248, 302] on label "Nē" at bounding box center [500, 299] width 705 height 37
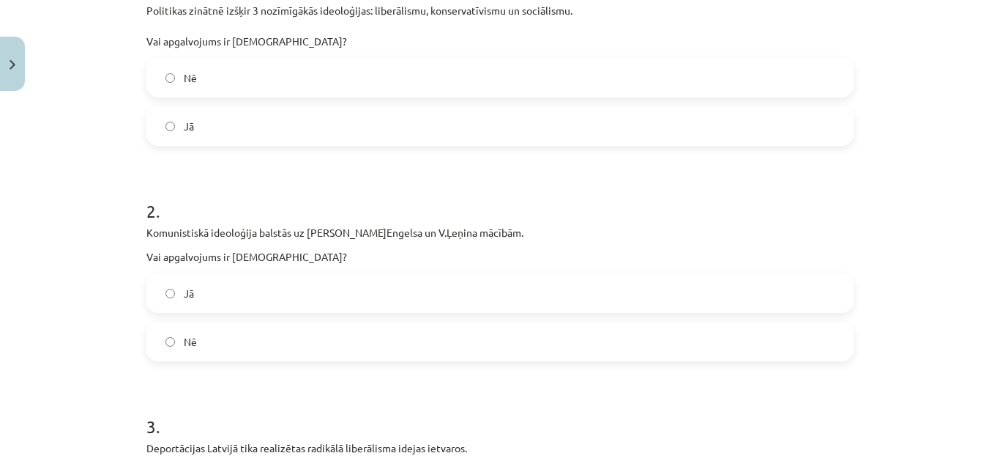
scroll to position [0, 0]
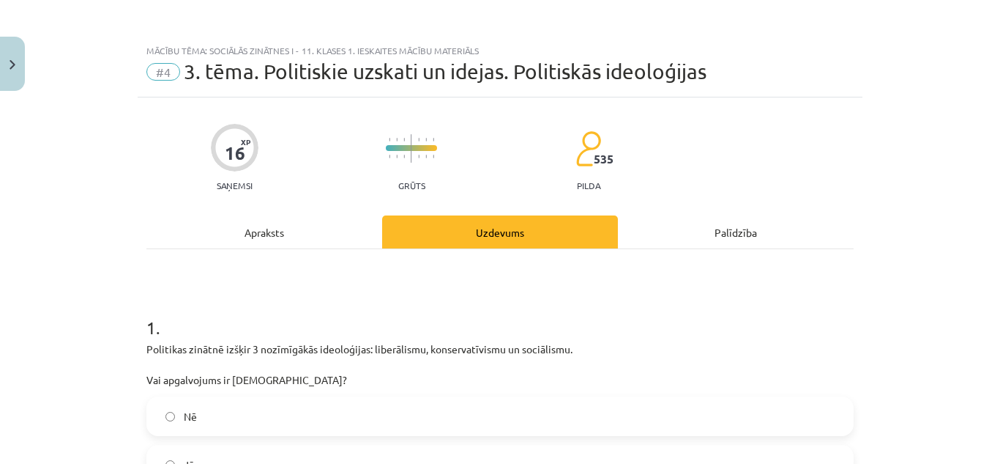
click at [265, 224] on div "Apraksts" at bounding box center [264, 231] width 236 height 33
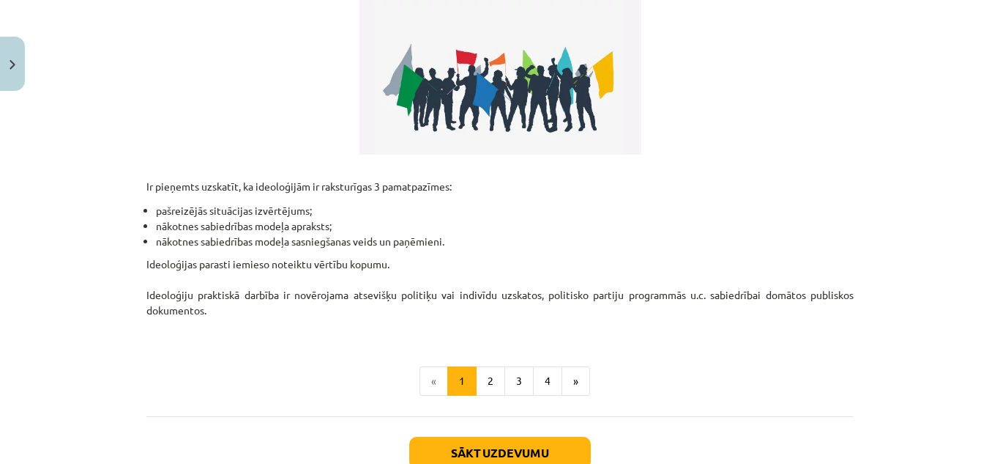
scroll to position [385, 0]
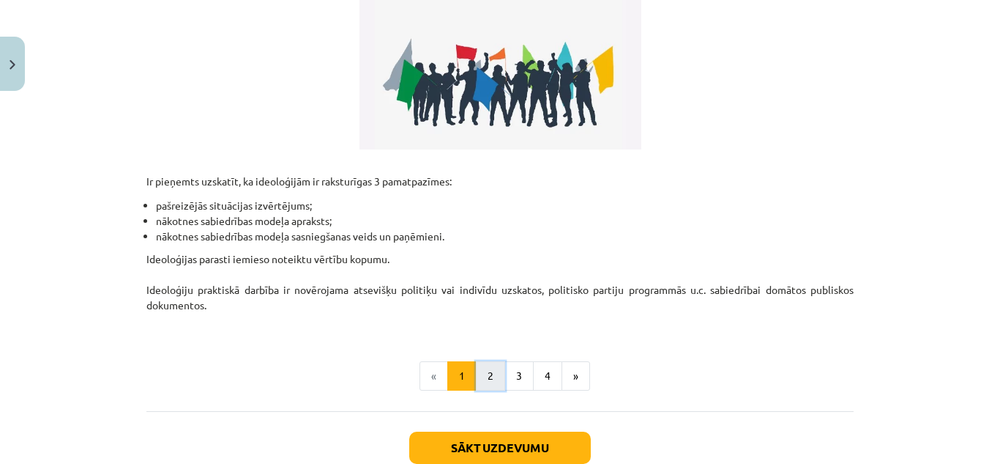
click at [482, 381] on button "2" at bounding box center [490, 375] width 29 height 29
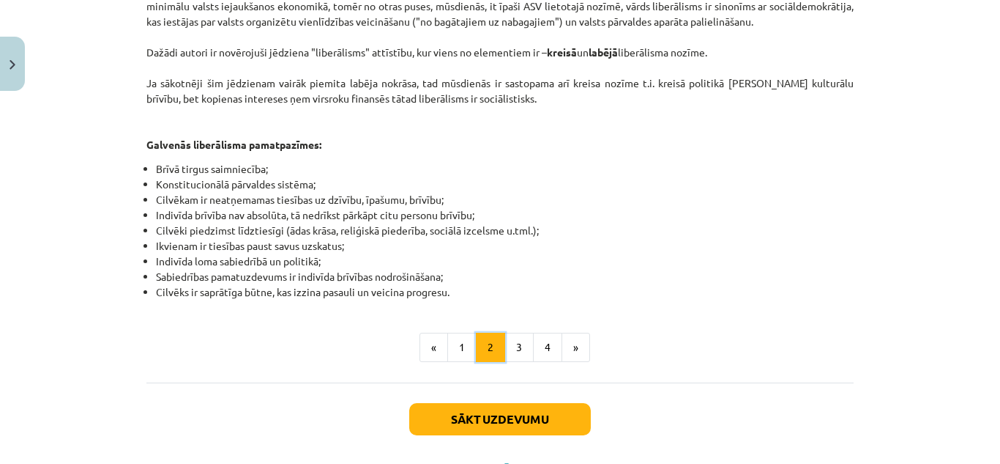
scroll to position [833, 0]
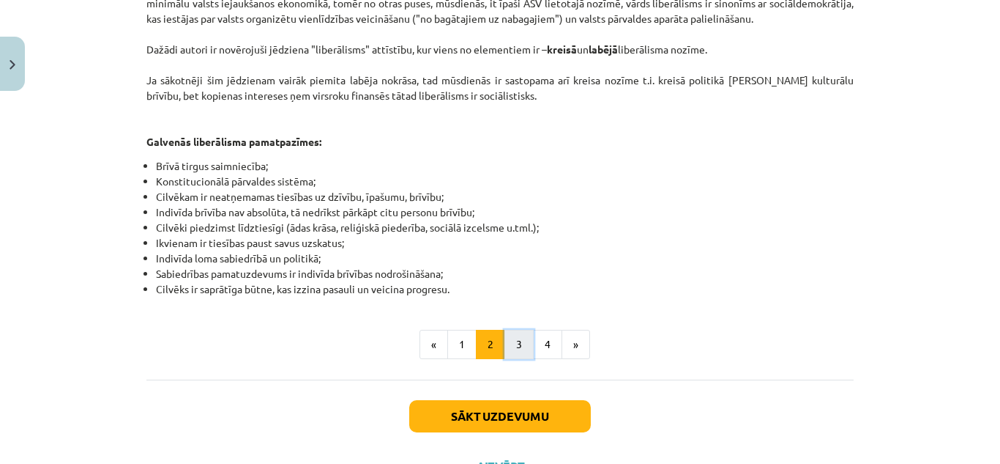
click at [515, 330] on button "3" at bounding box center [519, 344] width 29 height 29
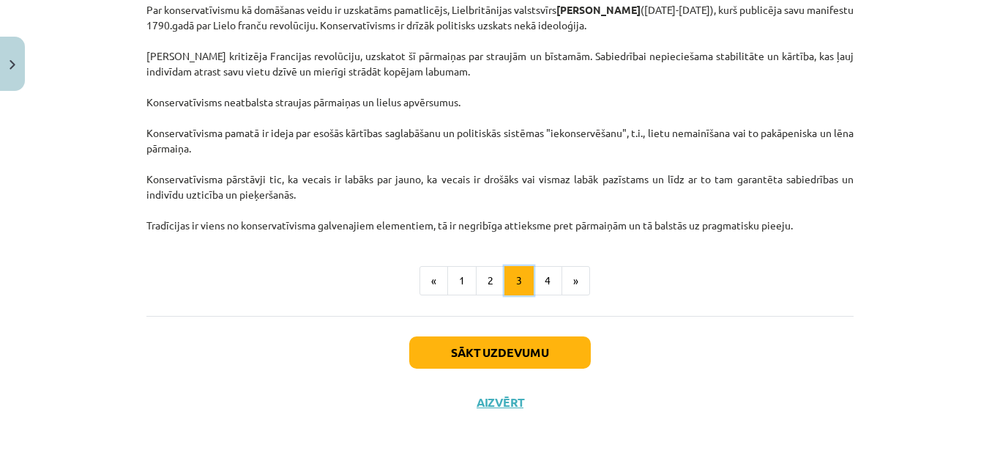
scroll to position [262, 0]
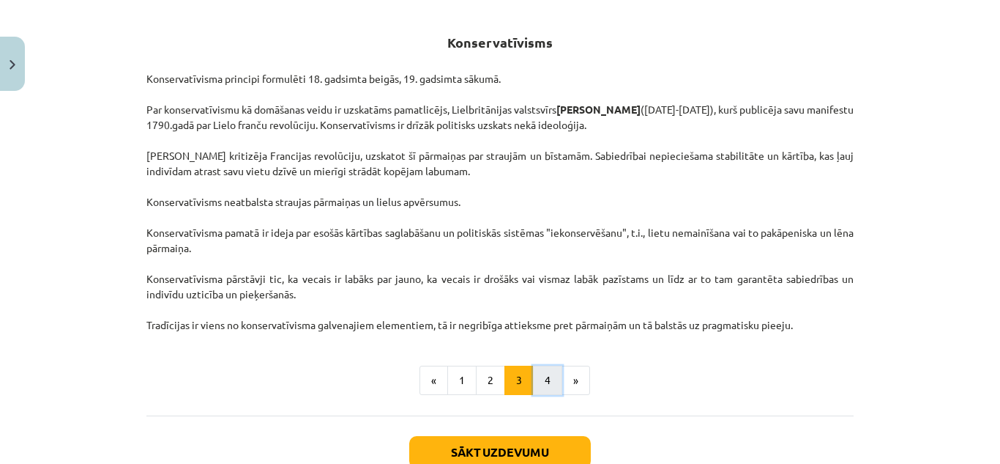
click at [534, 370] on button "4" at bounding box center [547, 379] width 29 height 29
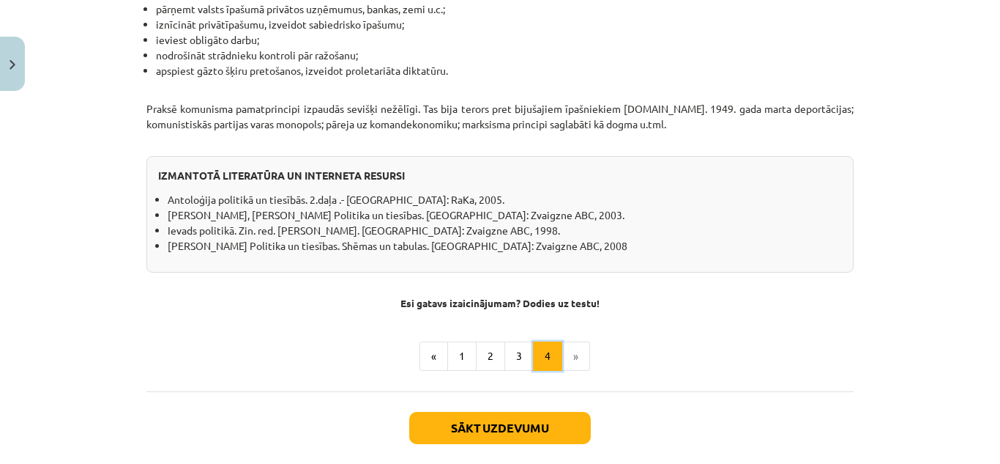
scroll to position [1320, 0]
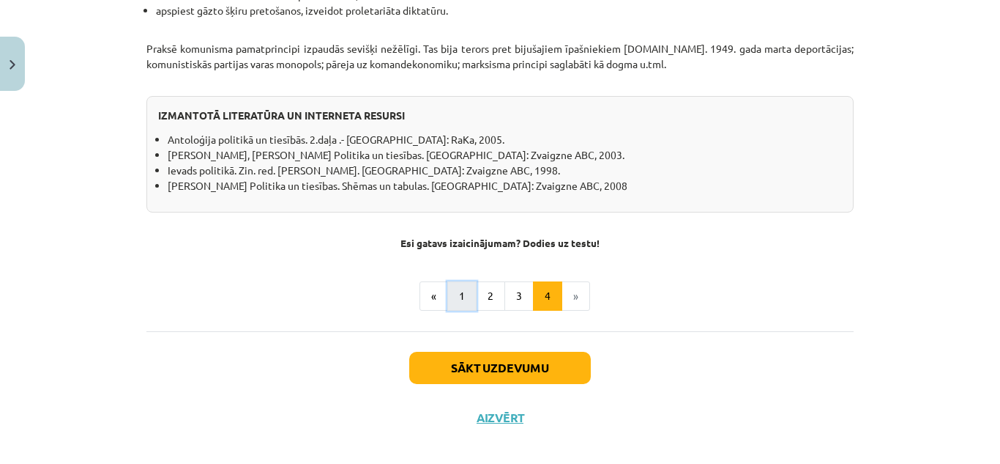
click at [456, 281] on button "1" at bounding box center [461, 295] width 29 height 29
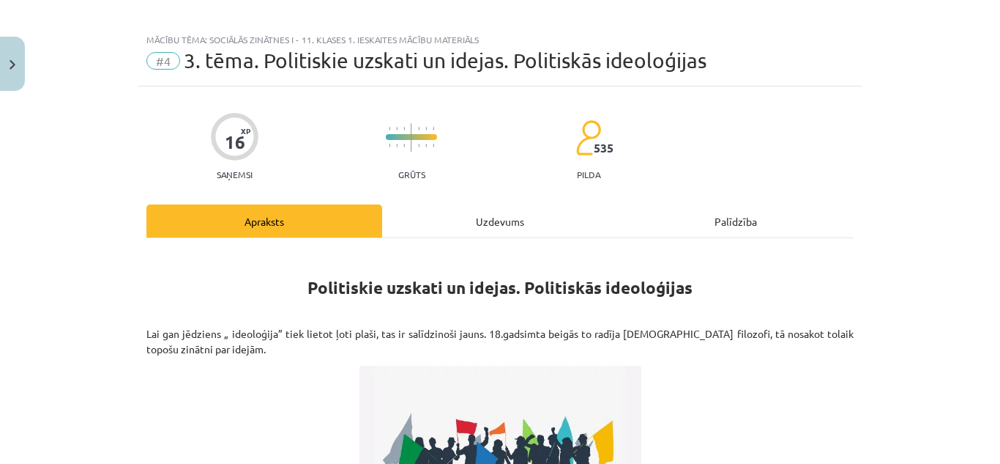
scroll to position [0, 0]
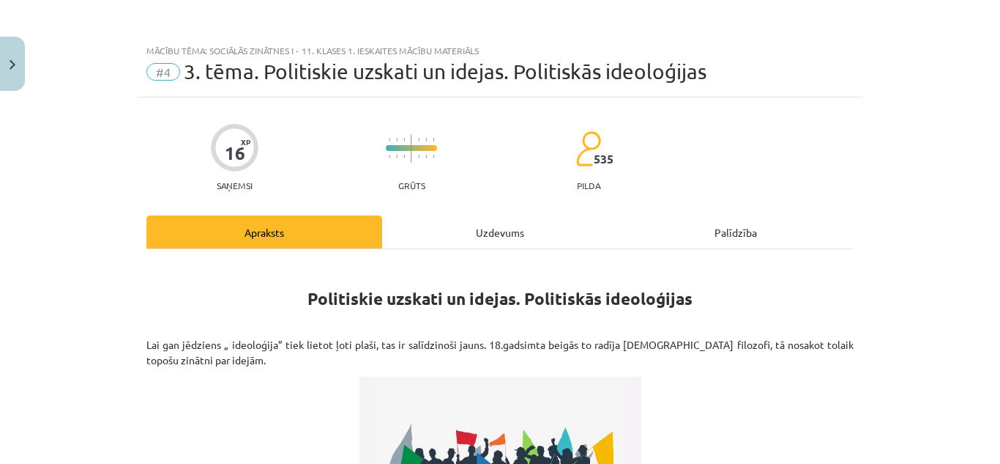
click at [489, 234] on div "Uzdevums" at bounding box center [500, 231] width 236 height 33
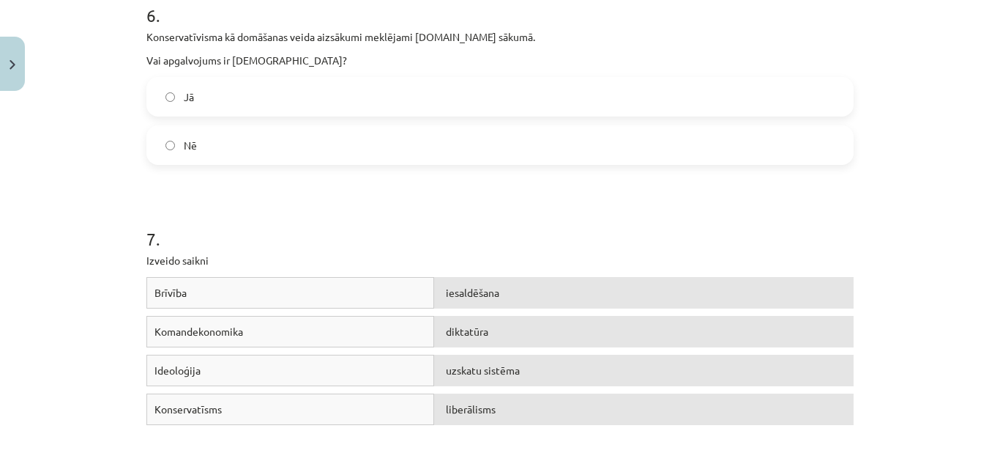
scroll to position [1589, 0]
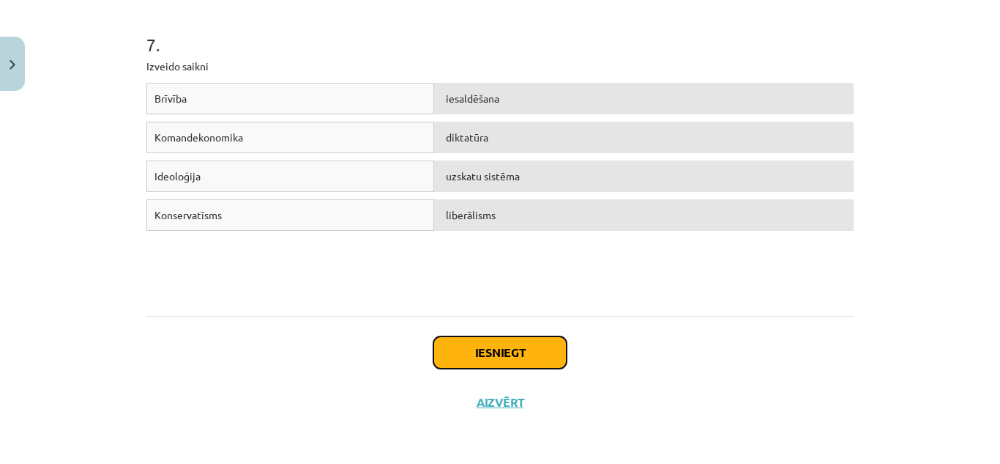
click at [493, 357] on button "Iesniegt" at bounding box center [500, 352] width 133 height 32
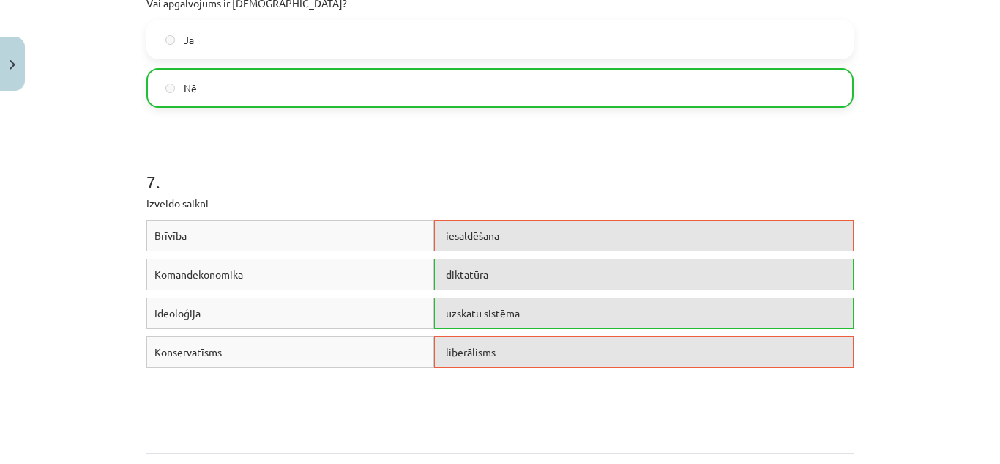
scroll to position [1636, 0]
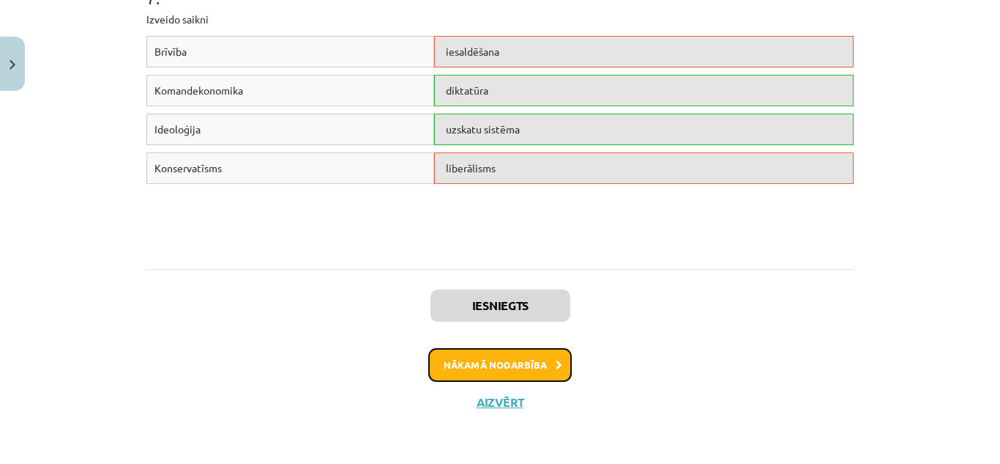
click at [475, 374] on button "Nākamā nodarbība" at bounding box center [500, 365] width 144 height 34
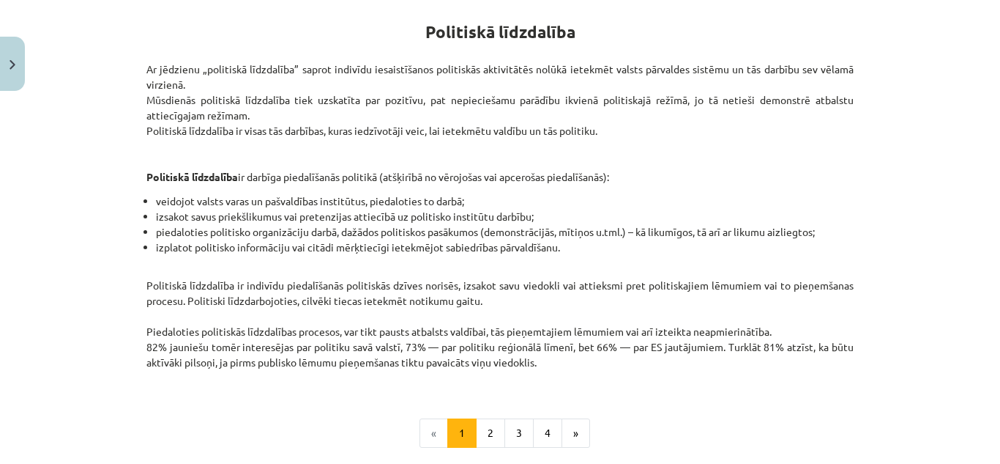
scroll to position [37, 0]
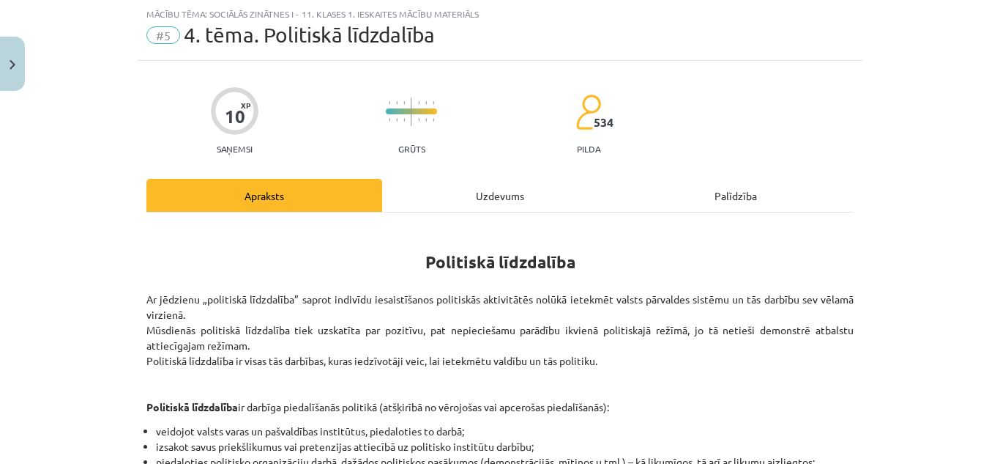
click at [489, 209] on div "Uzdevums" at bounding box center [500, 195] width 236 height 33
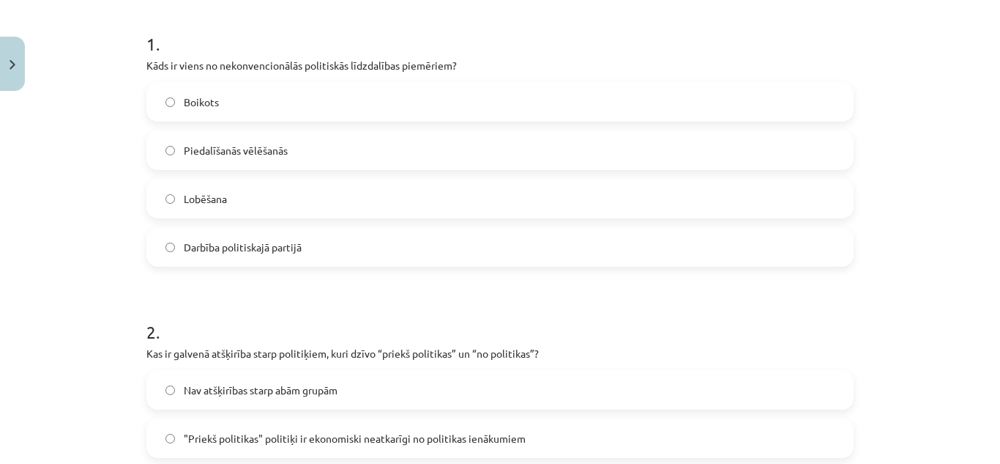
scroll to position [284, 0]
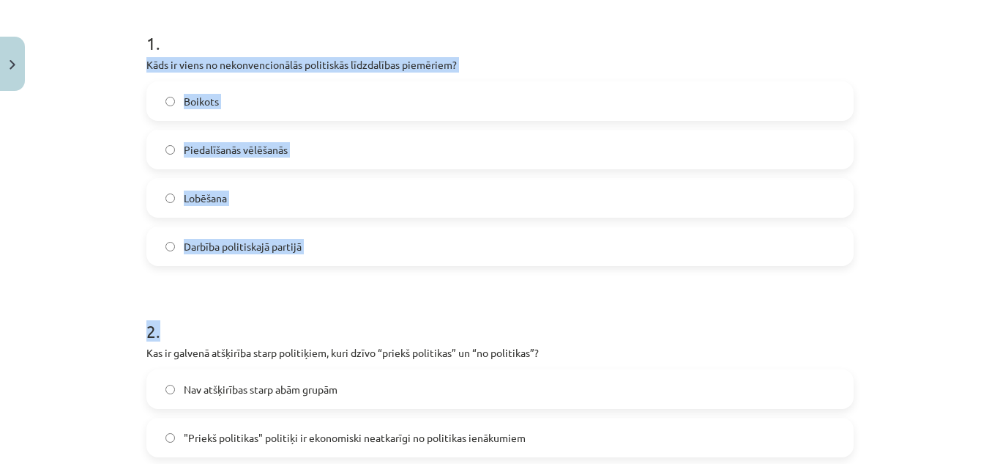
drag, startPoint x: 135, startPoint y: 64, endPoint x: 320, endPoint y: 280, distance: 284.1
click at [313, 95] on label "Boikots" at bounding box center [500, 101] width 705 height 37
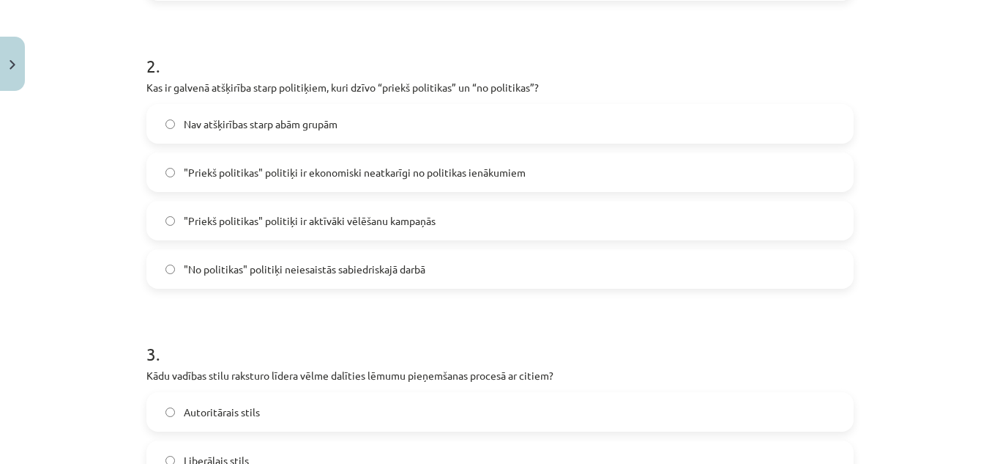
scroll to position [576, 0]
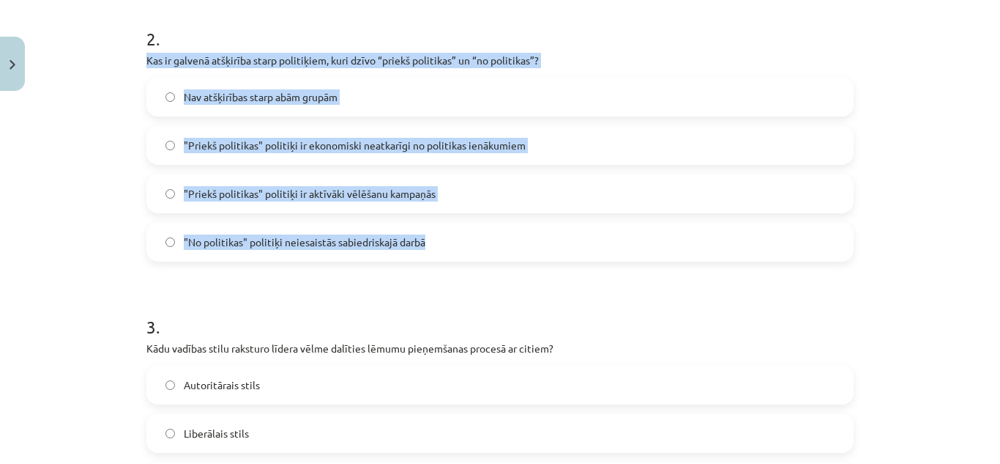
drag, startPoint x: 137, startPoint y: 56, endPoint x: 497, endPoint y: 251, distance: 409.3
click at [497, 251] on div "10 XP Saņemsi Grūts 534 pilda Apraksts Uzdevums Palīdzība 1 . Kāds ir viens no …" at bounding box center [500, 389] width 725 height 1737
click at [381, 133] on label ""Priekš politikas" politiķi ir ekonomiski neatkarīgi no politikas ienākumiem" at bounding box center [500, 145] width 705 height 37
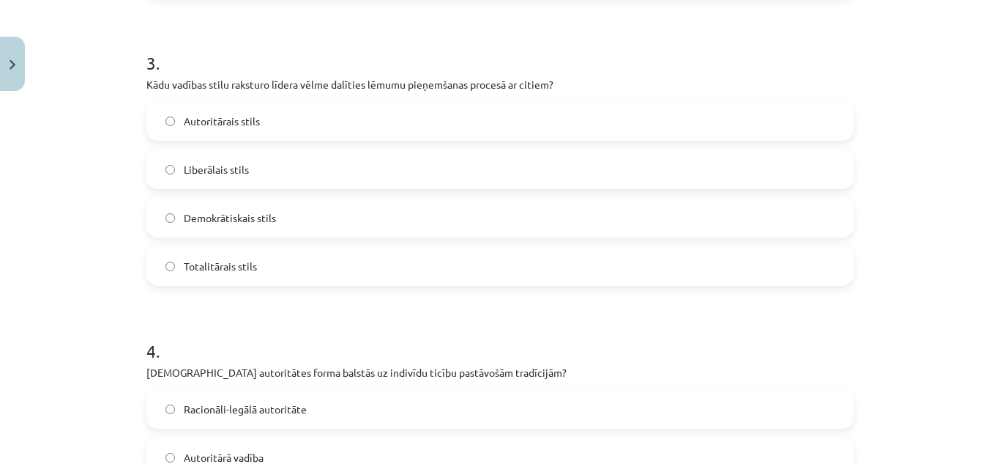
scroll to position [857, 0]
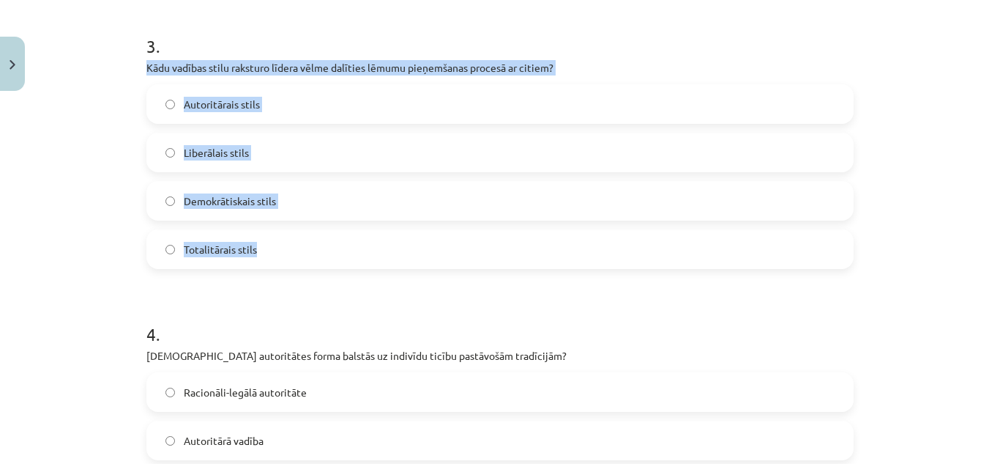
drag, startPoint x: 129, startPoint y: 70, endPoint x: 345, endPoint y: 259, distance: 287.5
click at [345, 259] on div "Mācību tēma: Sociālās zinātnes i - 11. klases 1. ieskaites mācību materiāls #5 …" at bounding box center [500, 232] width 1000 height 464
click at [296, 196] on label "Demokrātiskais stils" at bounding box center [500, 200] width 705 height 37
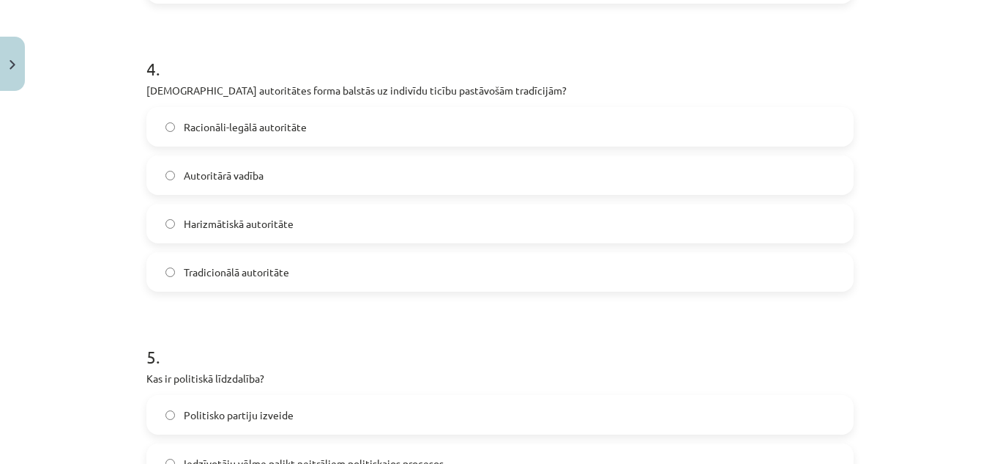
scroll to position [1123, 0]
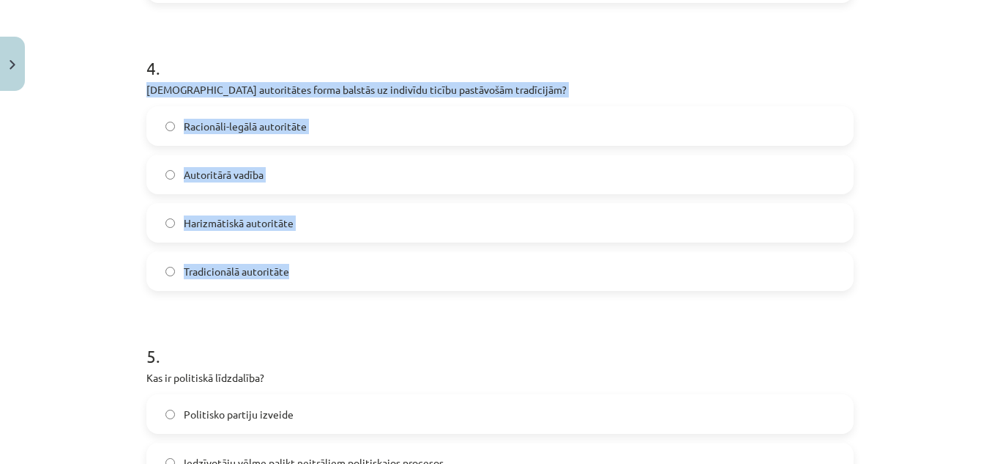
drag, startPoint x: 136, startPoint y: 81, endPoint x: 377, endPoint y: 286, distance: 316.4
click at [289, 267] on label "Tradicionālā autoritāte" at bounding box center [500, 271] width 705 height 37
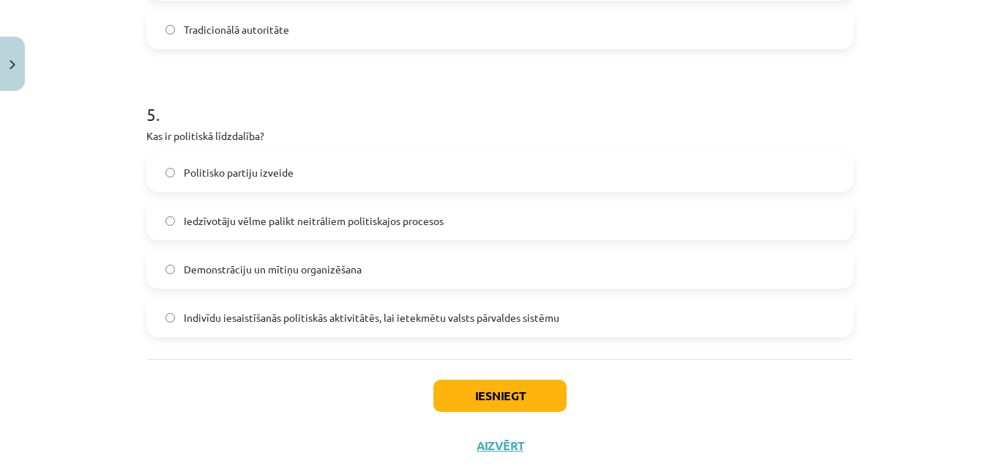
scroll to position [1408, 0]
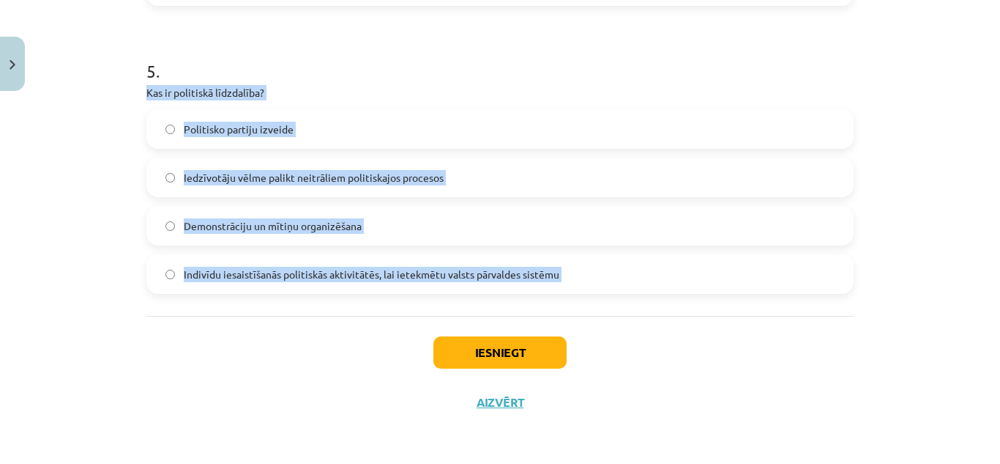
drag, startPoint x: 142, startPoint y: 86, endPoint x: 245, endPoint y: 365, distance: 298.0
click at [300, 279] on span "Indivīdu iesaistīšanās politiskās aktivitātēs, lai ietekmētu valsts pārvaldes s…" at bounding box center [372, 274] width 376 height 15
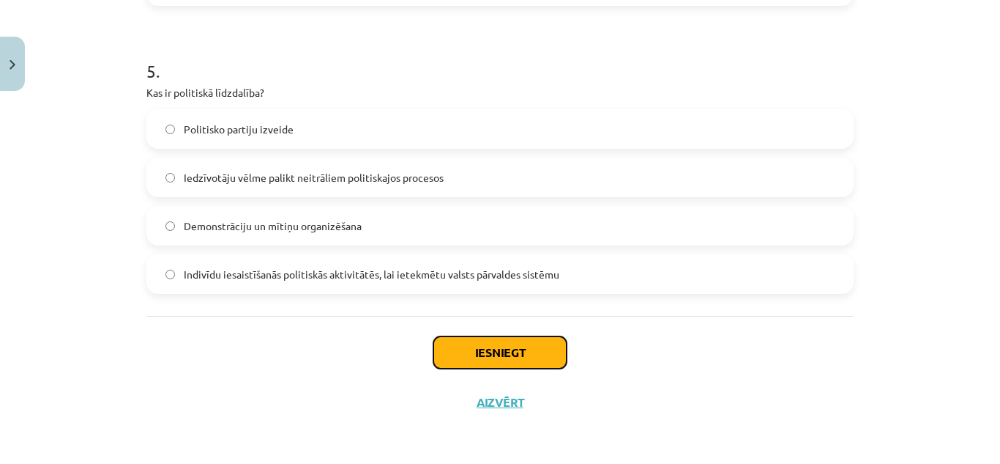
click at [475, 350] on button "Iesniegt" at bounding box center [500, 352] width 133 height 32
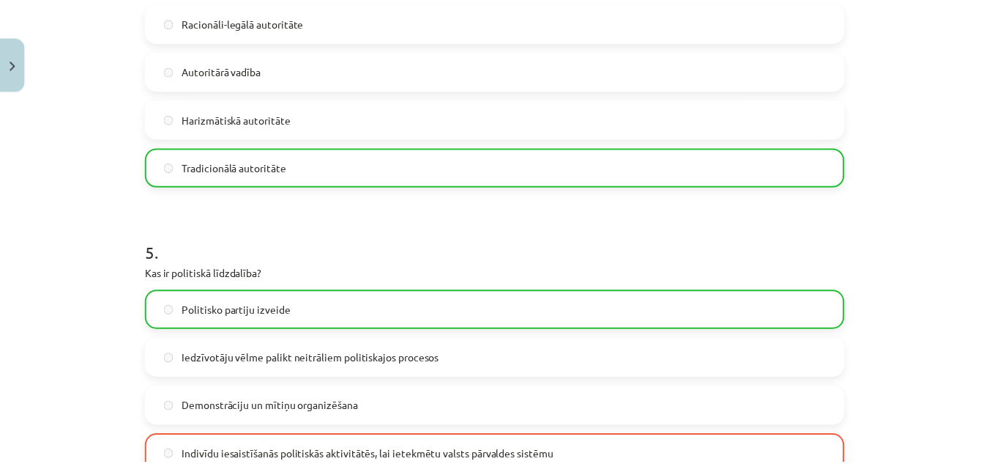
scroll to position [1454, 0]
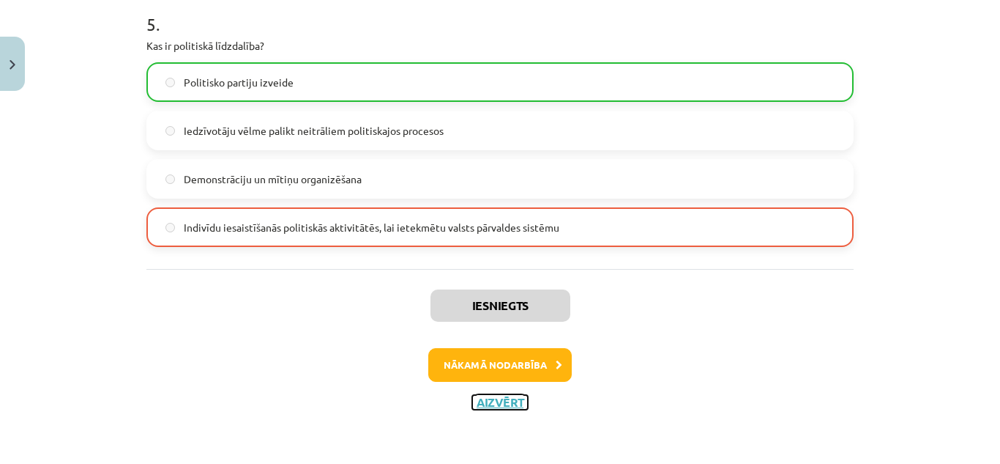
click at [483, 395] on button "Aizvērt" at bounding box center [500, 402] width 56 height 15
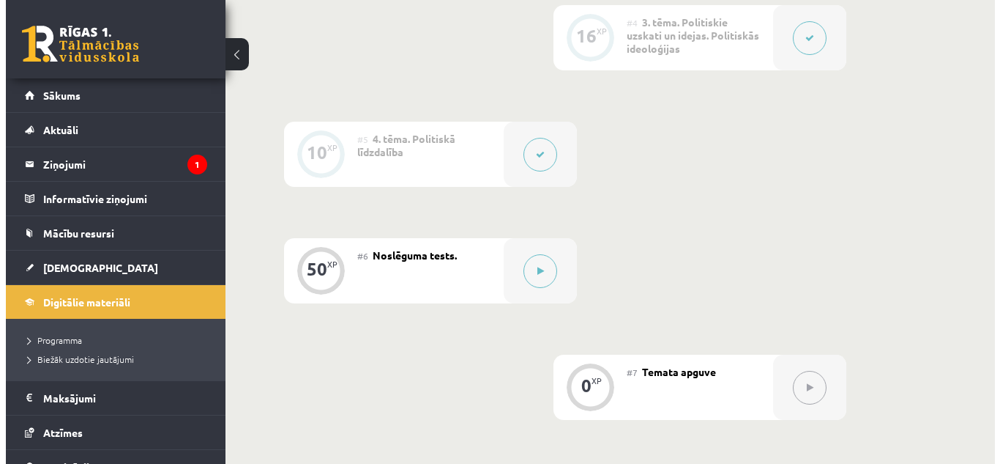
scroll to position [757, 0]
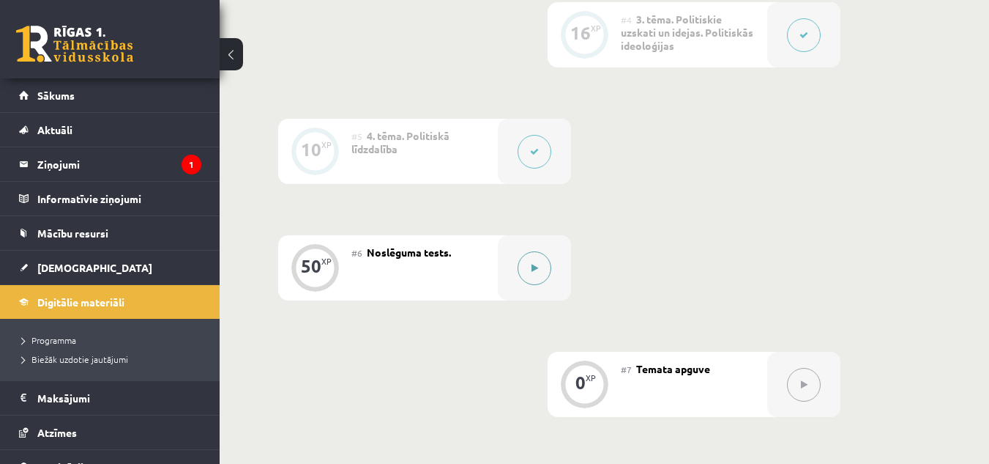
click at [533, 272] on button at bounding box center [535, 268] width 34 height 34
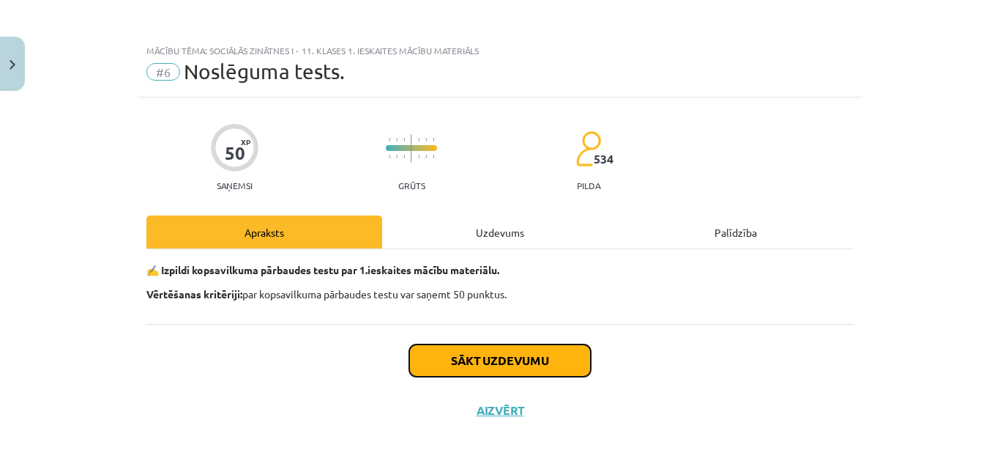
click at [485, 346] on button "Sākt uzdevumu" at bounding box center [500, 360] width 182 height 32
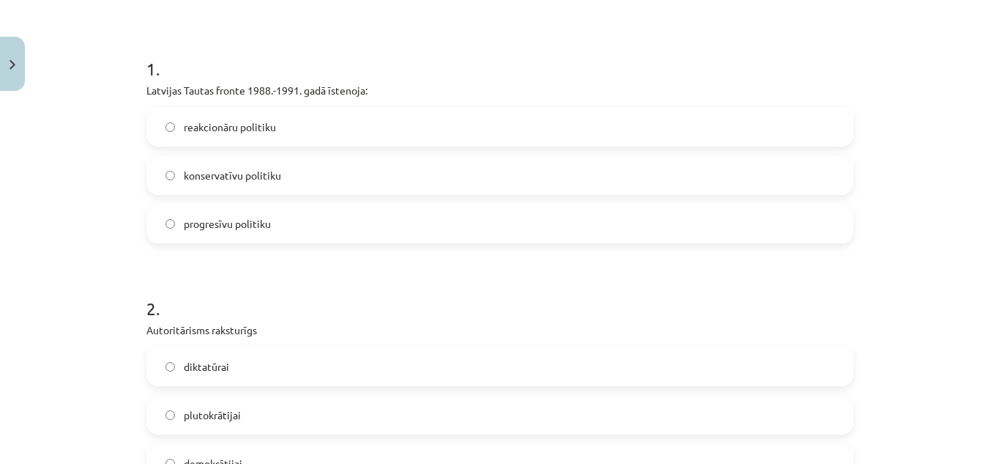
scroll to position [260, 0]
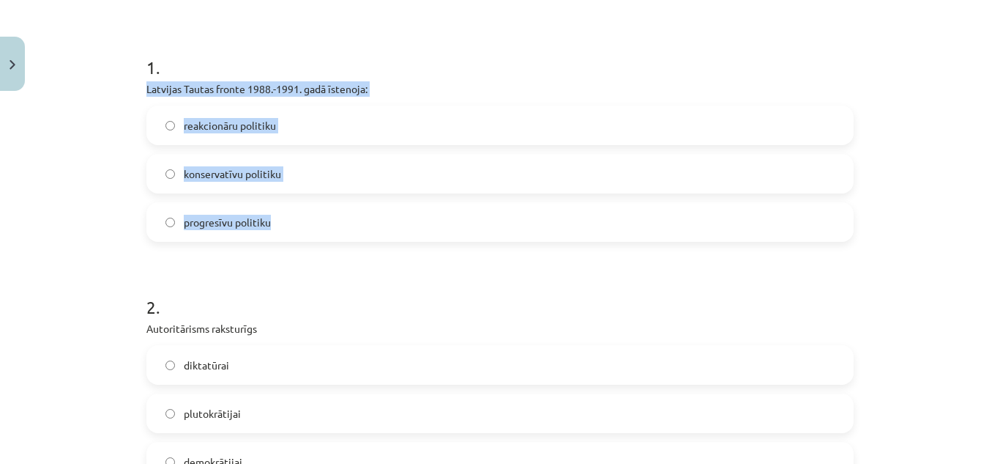
drag, startPoint x: 137, startPoint y: 79, endPoint x: 340, endPoint y: 234, distance: 255.5
click at [315, 223] on label "progresīvu politiku" at bounding box center [500, 222] width 705 height 37
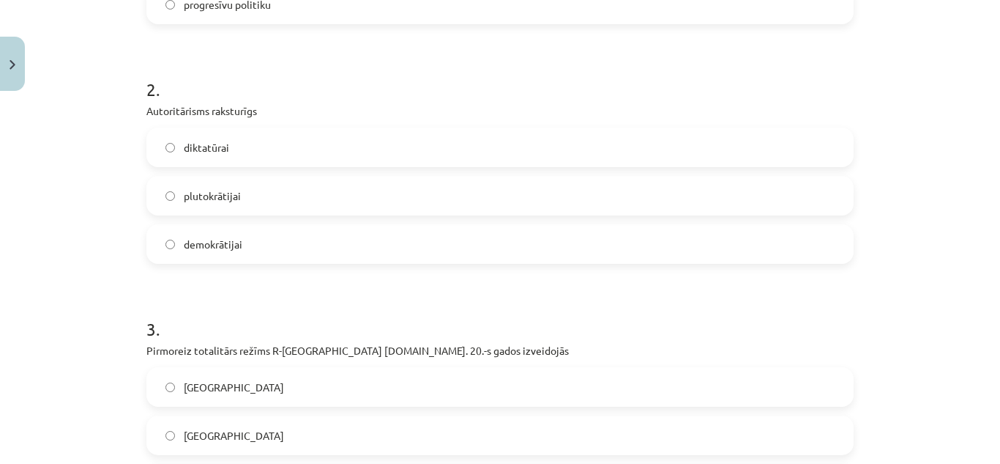
scroll to position [478, 0]
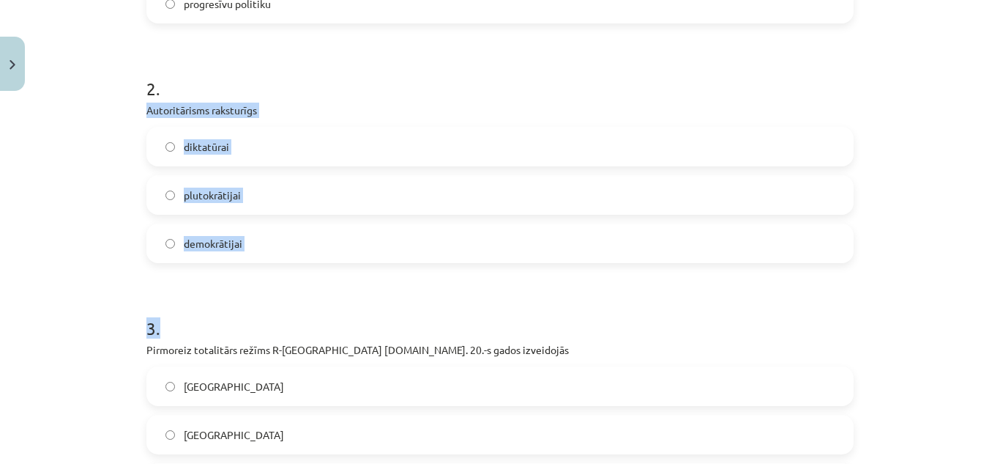
drag, startPoint x: 138, startPoint y: 109, endPoint x: 325, endPoint y: 268, distance: 245.8
click at [304, 141] on label "diktatūrai" at bounding box center [500, 146] width 705 height 37
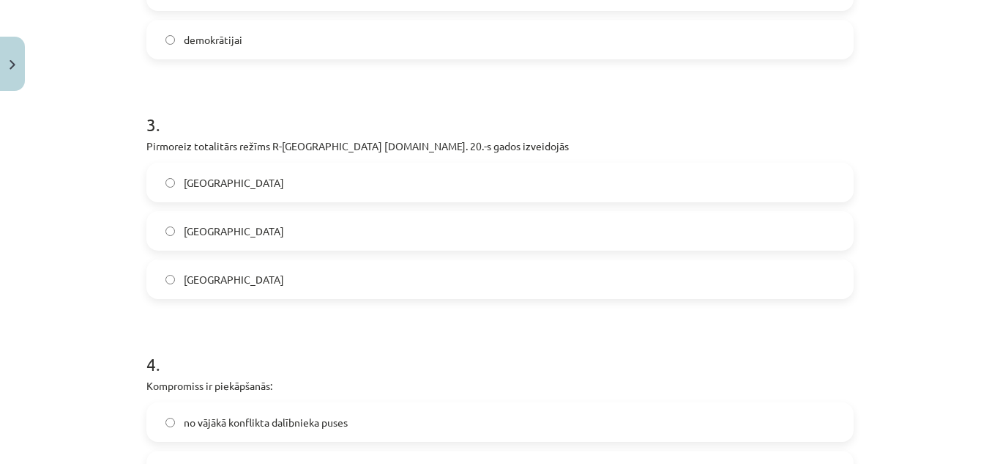
scroll to position [714, 0]
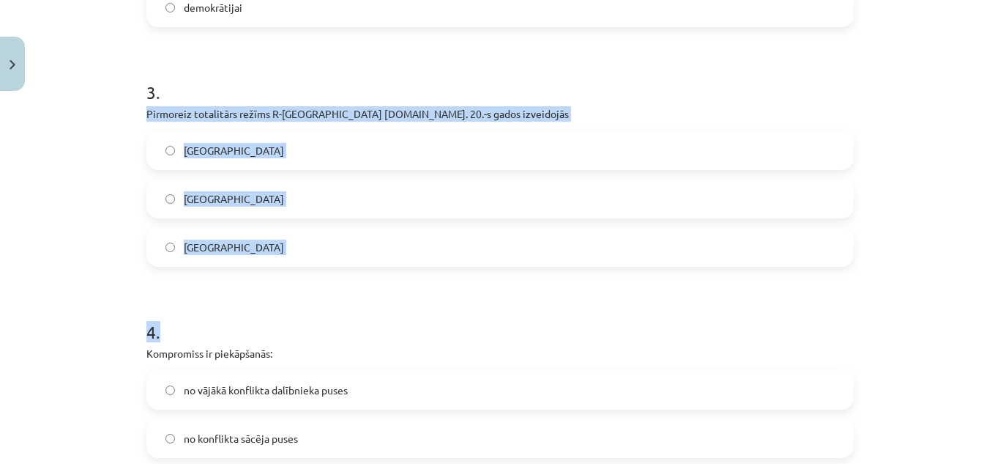
drag, startPoint x: 138, startPoint y: 108, endPoint x: 289, endPoint y: 273, distance: 223.9
click at [389, 153] on label "[GEOGRAPHIC_DATA]" at bounding box center [500, 150] width 705 height 37
